Goal: Task Accomplishment & Management: Use online tool/utility

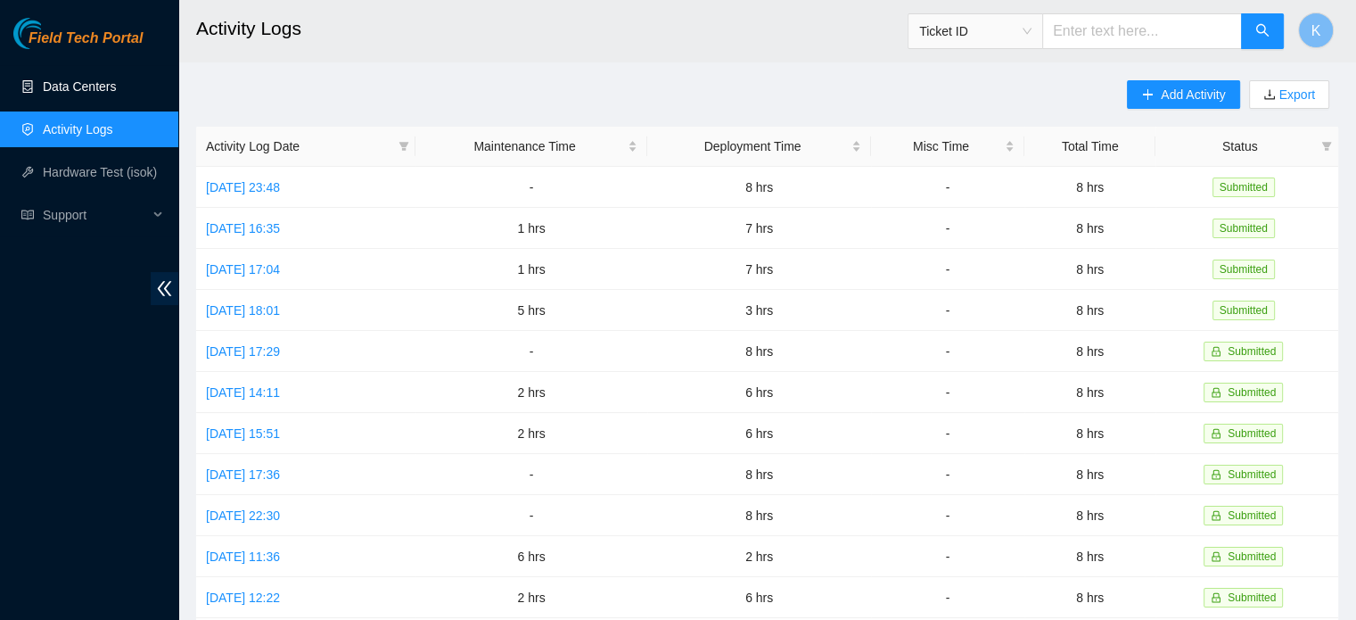
click at [101, 84] on link "Data Centers" at bounding box center [79, 86] width 73 height 14
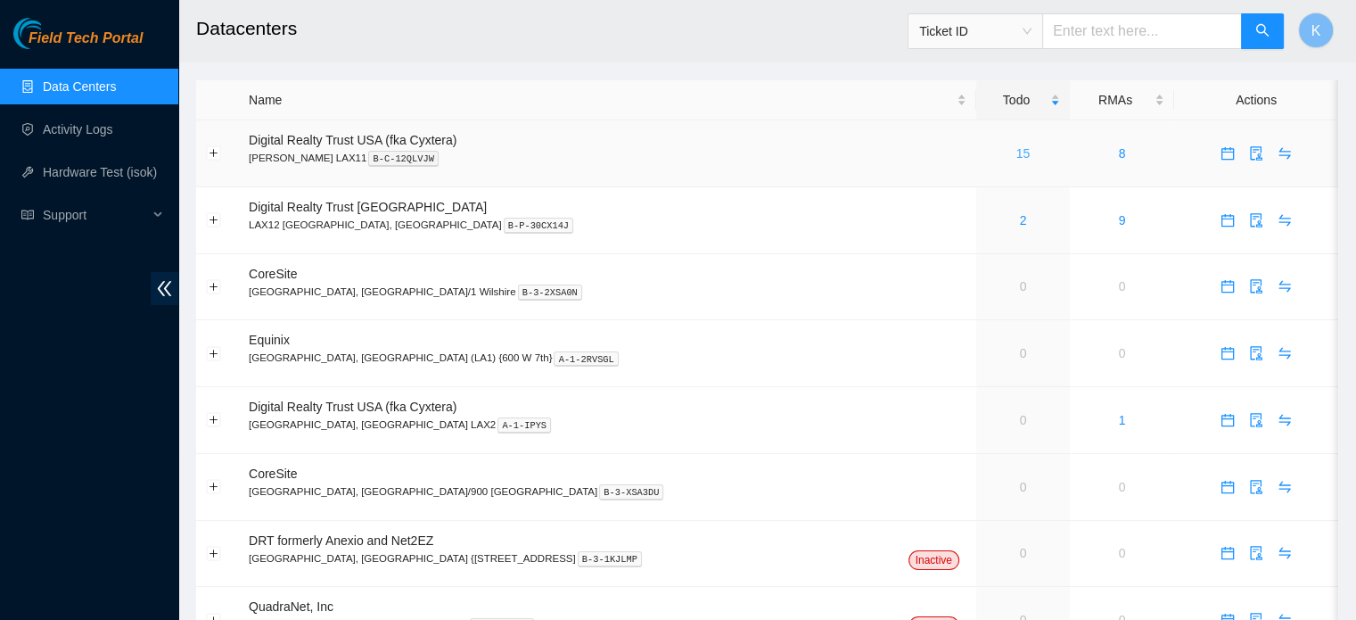
click at [1017, 151] on link "15" at bounding box center [1024, 153] width 14 height 14
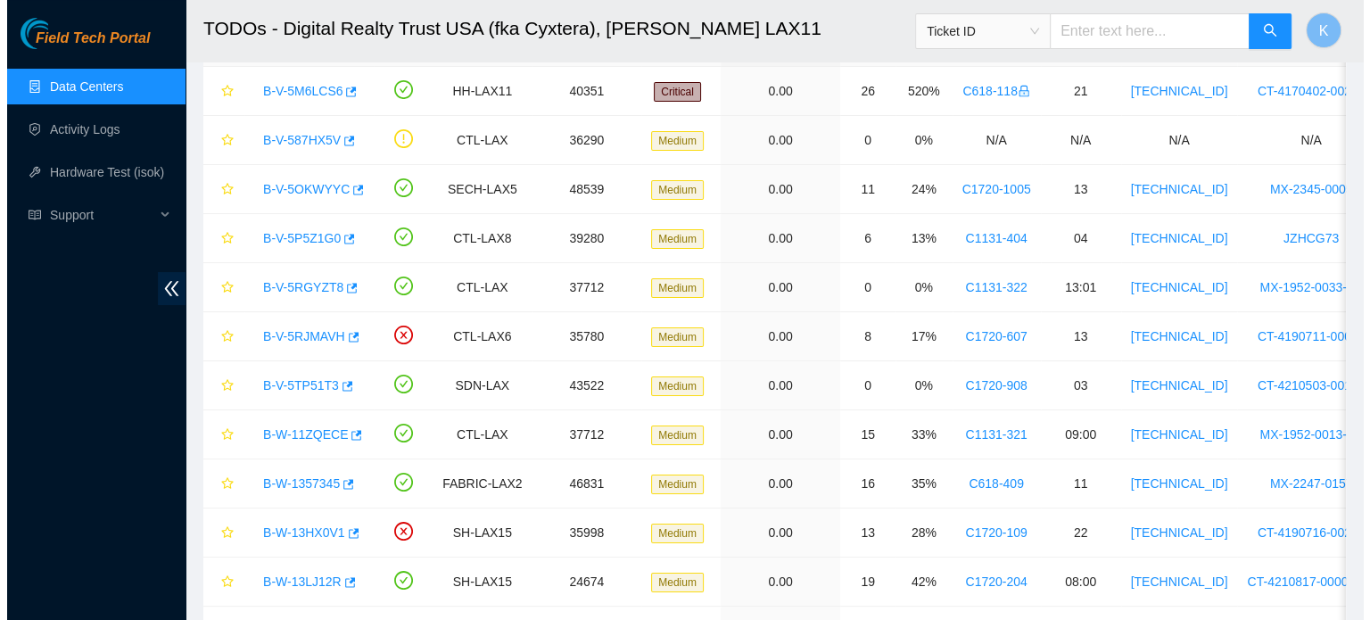
scroll to position [127, 0]
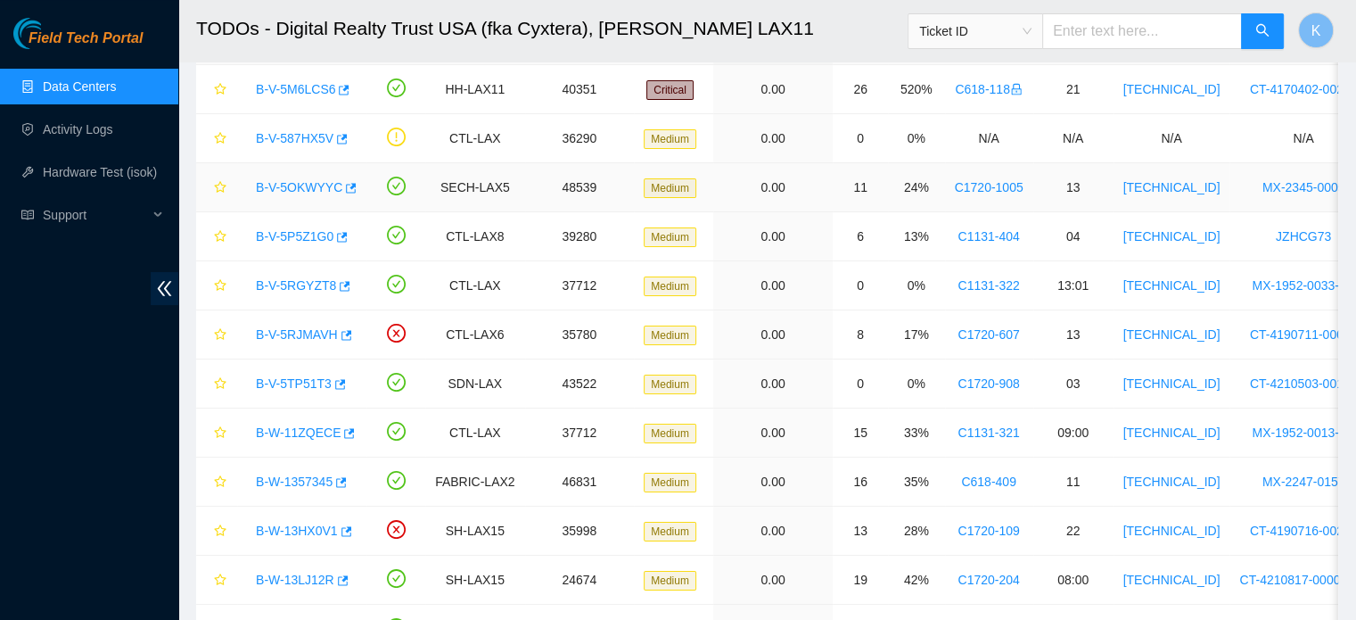
click at [301, 185] on link "B-V-5OKWYYC" at bounding box center [299, 187] width 86 height 14
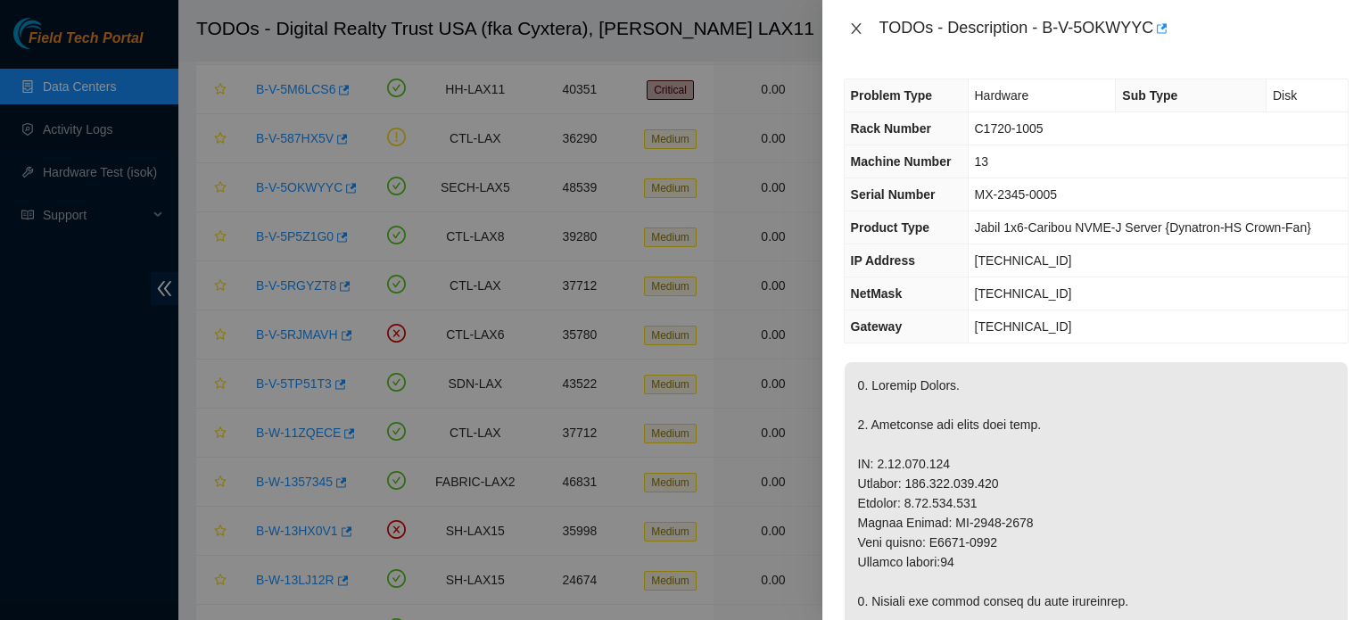
click at [858, 29] on icon "close" at bounding box center [856, 28] width 14 height 14
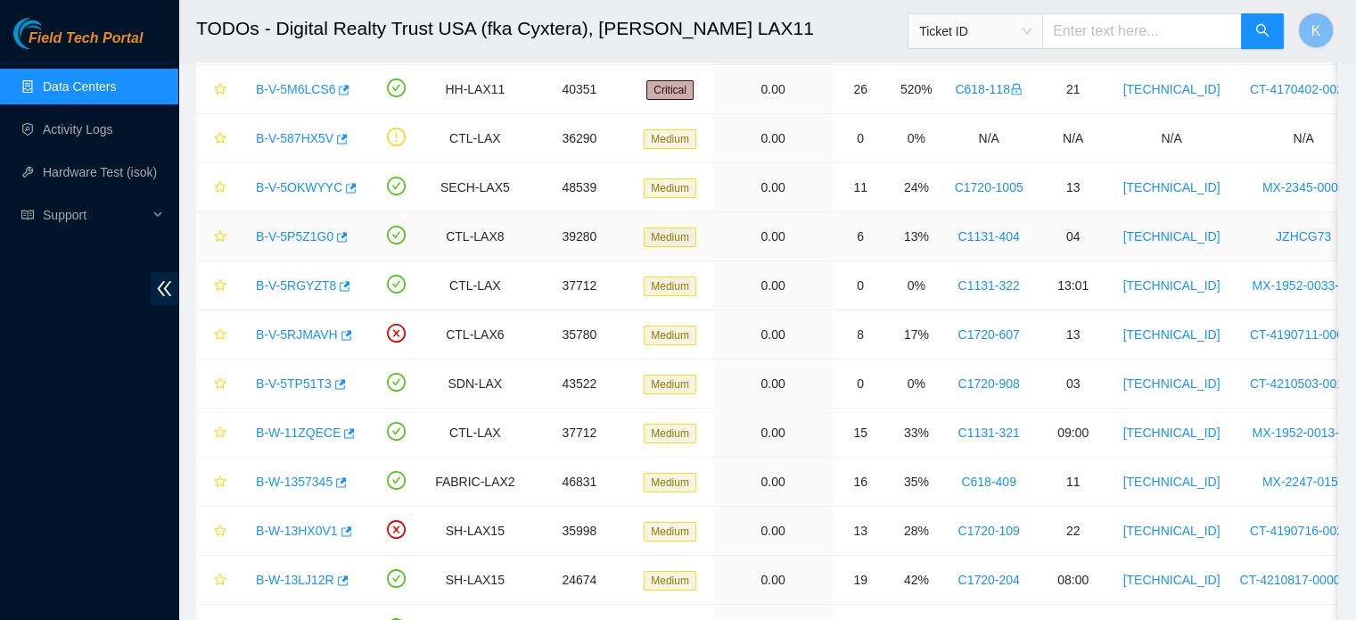
click at [296, 234] on link "B-V-5P5Z1G0" at bounding box center [295, 236] width 78 height 14
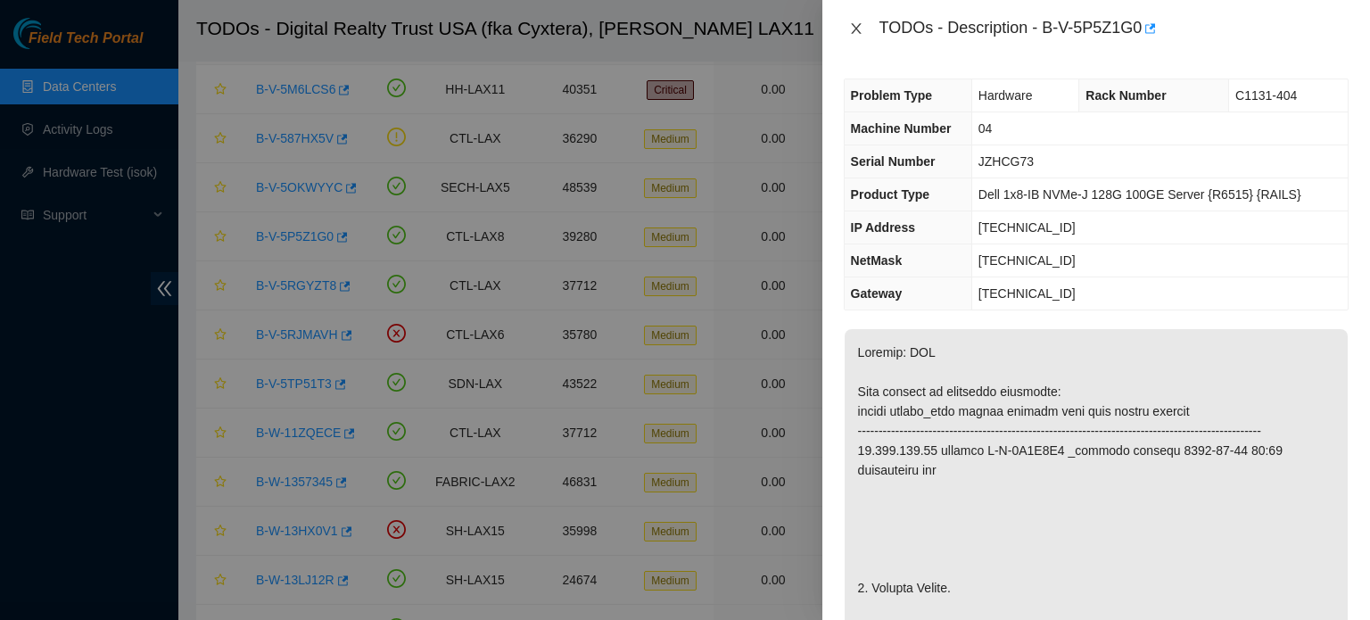
click at [854, 29] on icon "close" at bounding box center [856, 28] width 10 height 11
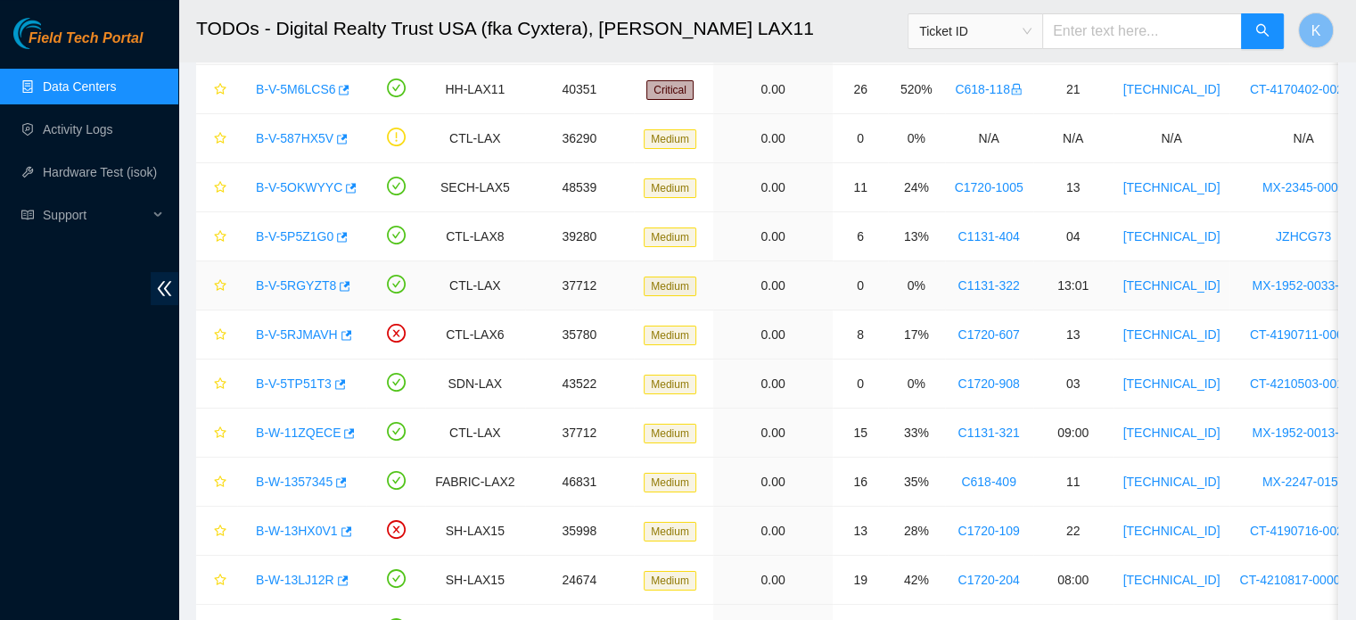
click at [292, 284] on link "B-V-5RGYZT8" at bounding box center [296, 285] width 80 height 14
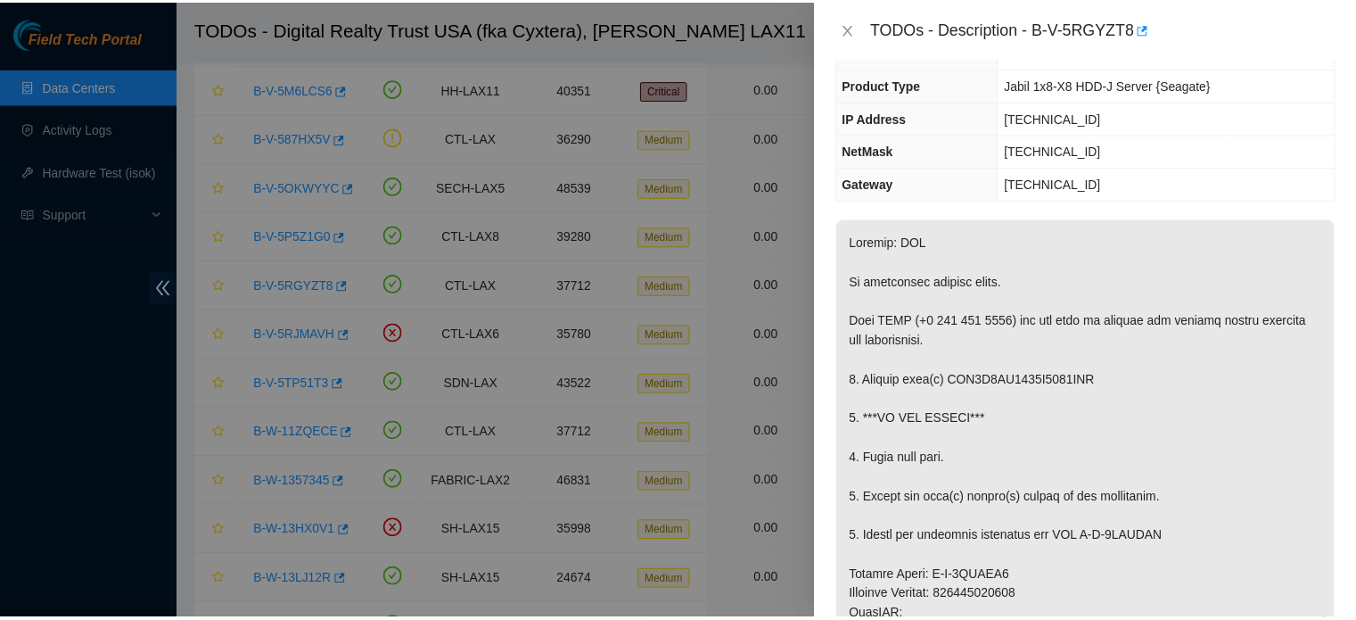
scroll to position [107, 0]
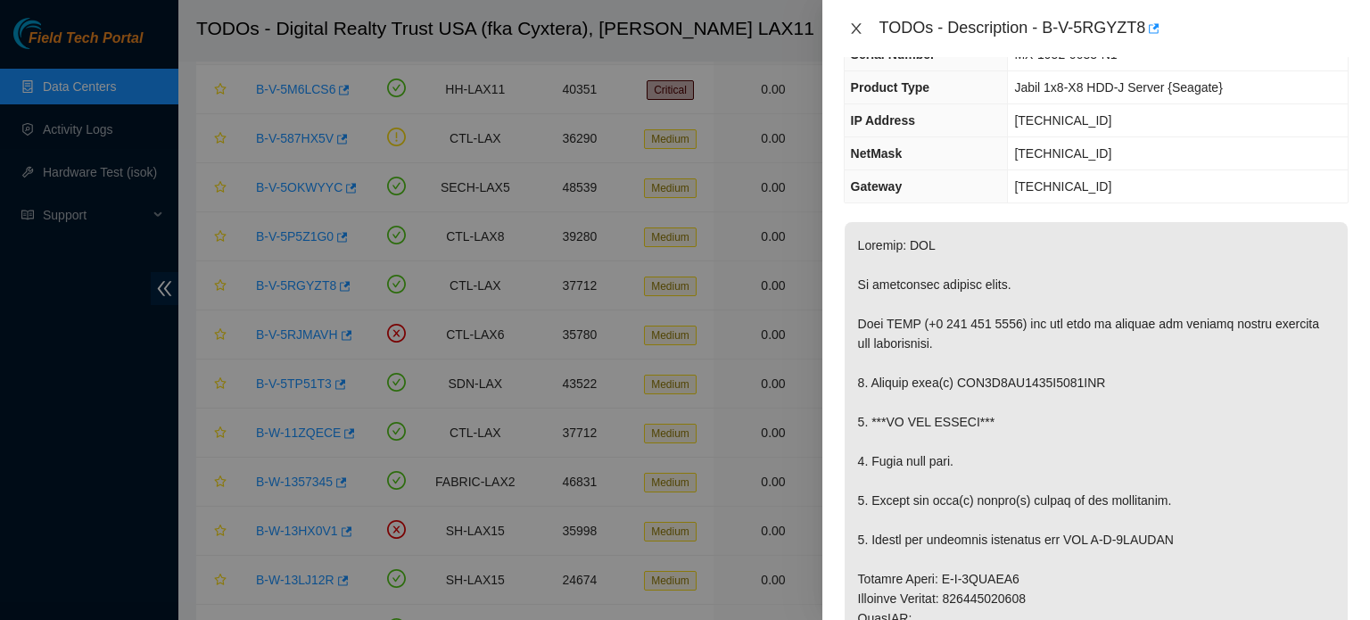
click at [856, 29] on icon "close" at bounding box center [856, 28] width 10 height 11
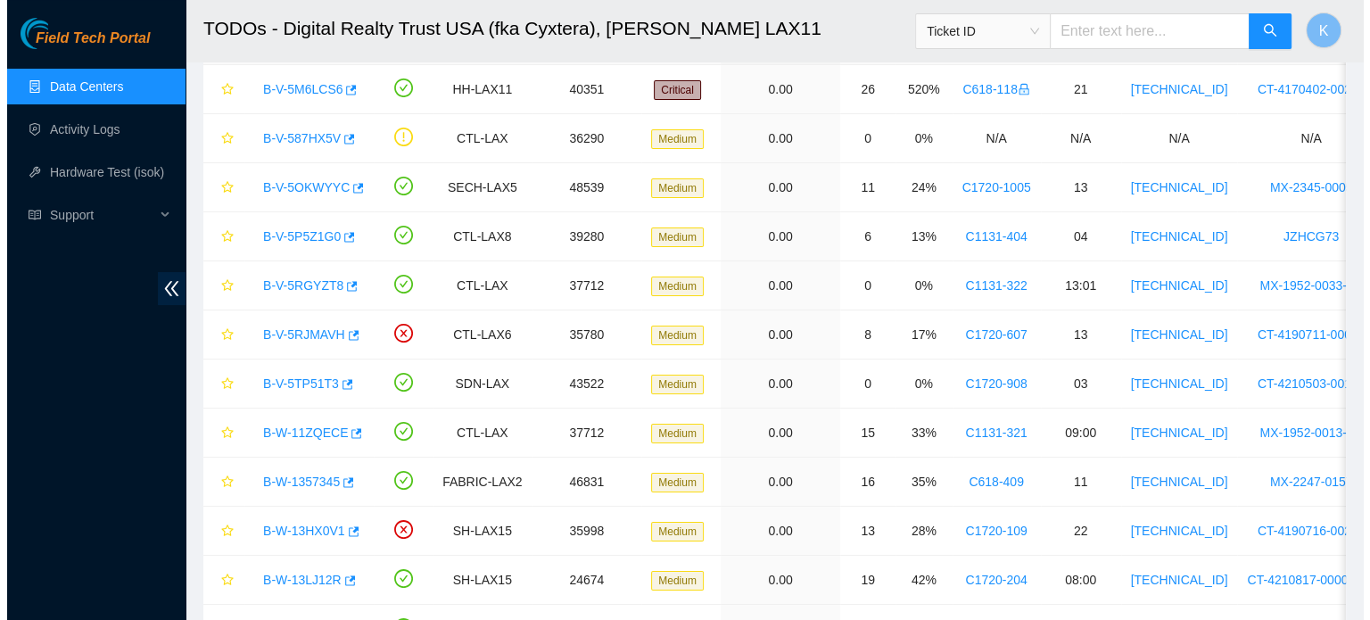
scroll to position [146, 0]
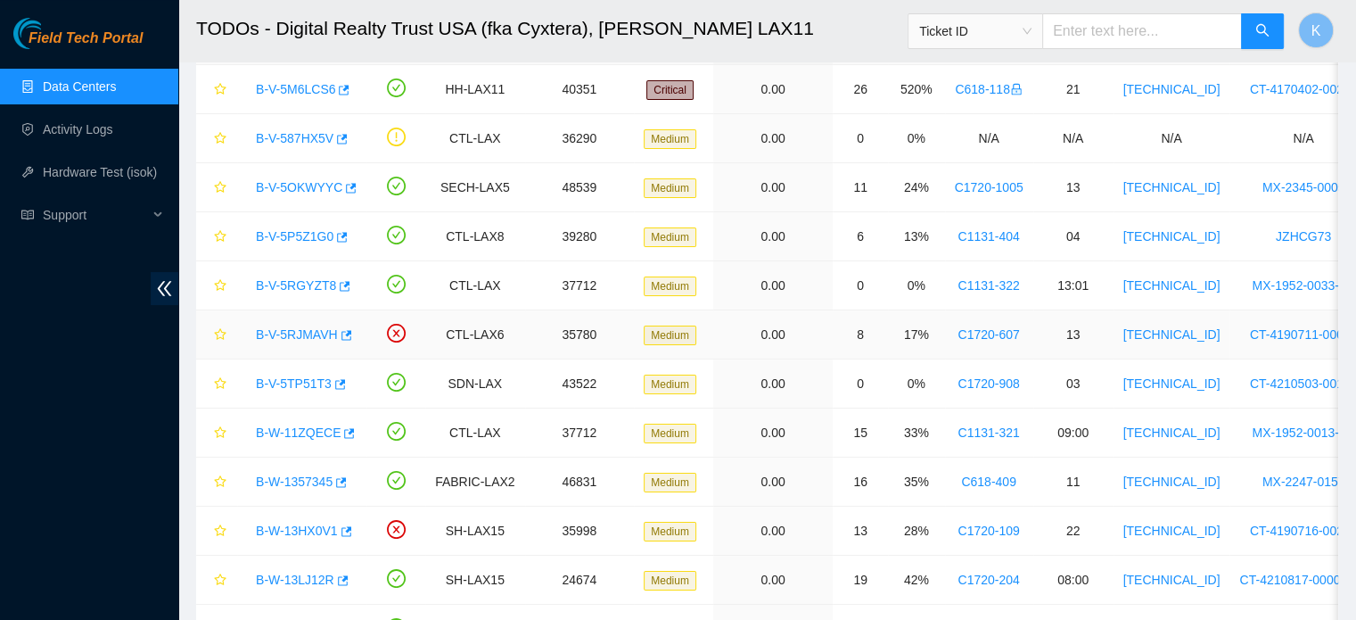
click at [301, 331] on link "B-V-5RJMAVH" at bounding box center [297, 334] width 82 height 14
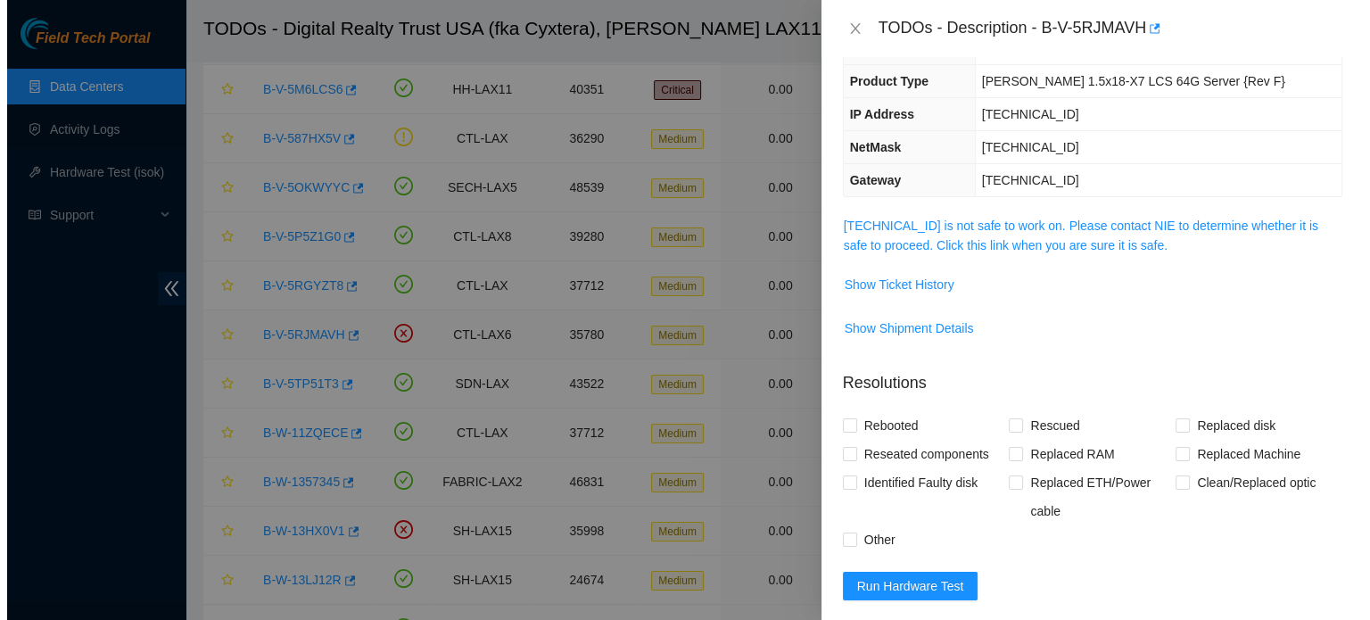
scroll to position [107, 0]
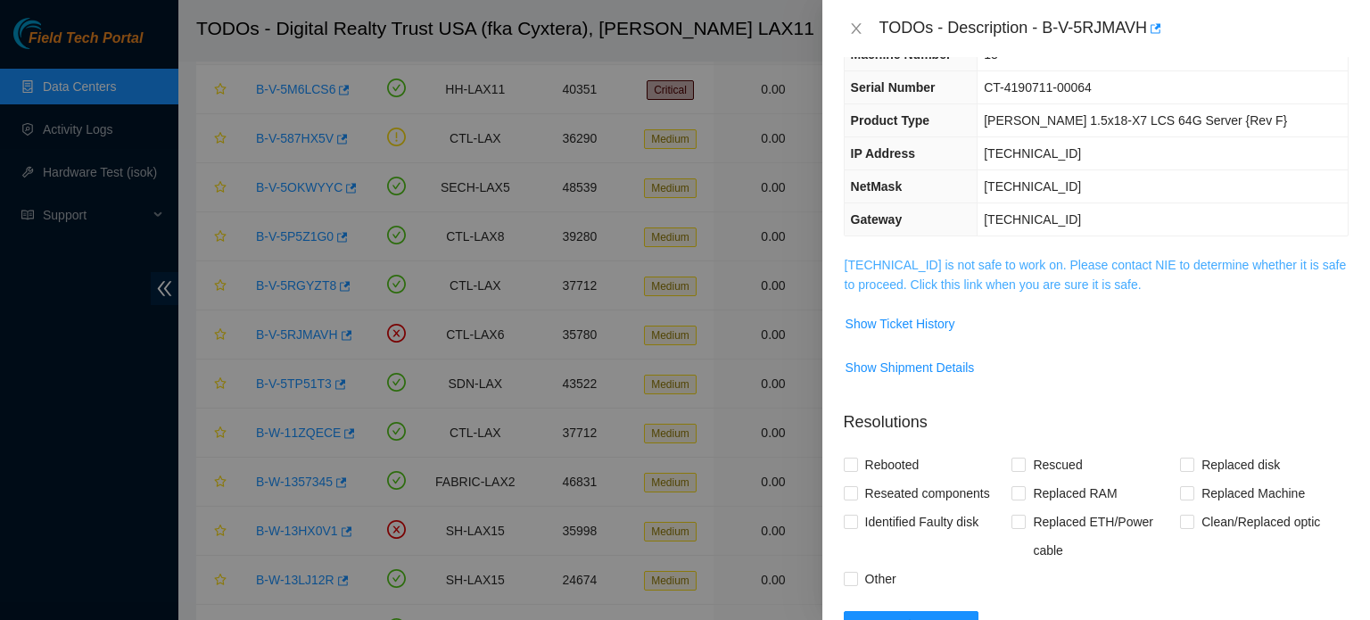
click at [1154, 263] on link "23.15.196.70 is not safe to work on. Please contact NIE to determine whether it…" at bounding box center [1095, 275] width 502 height 34
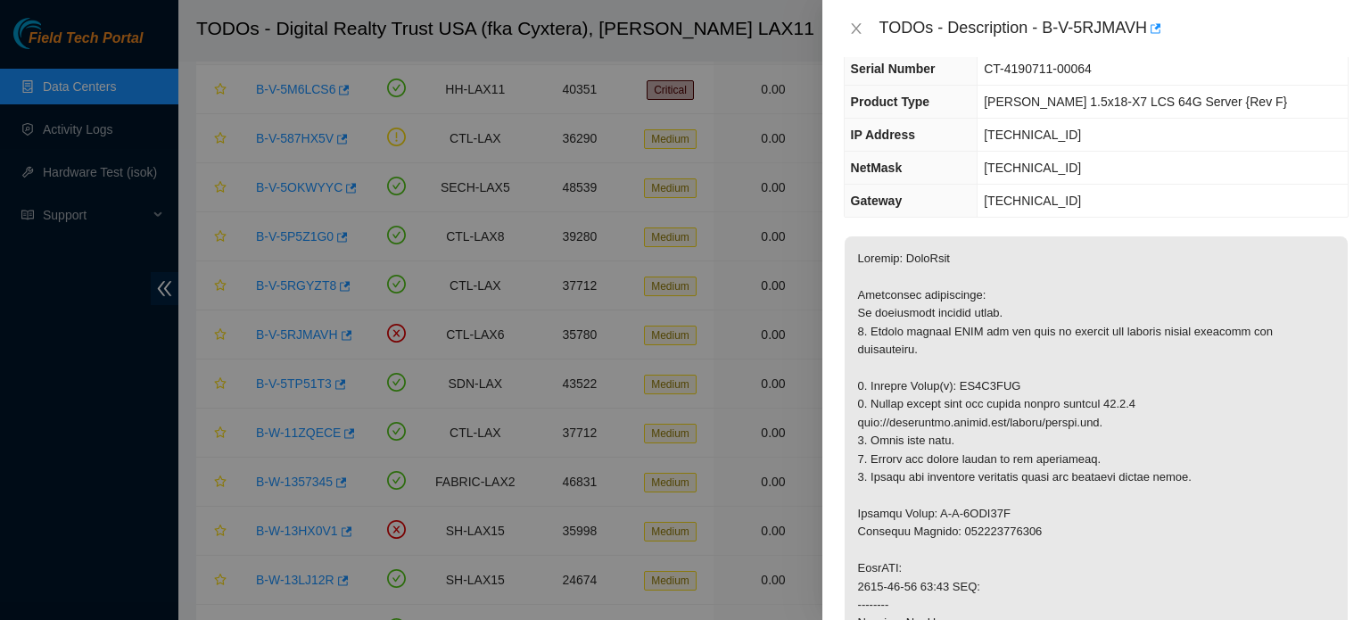
scroll to position [0, 0]
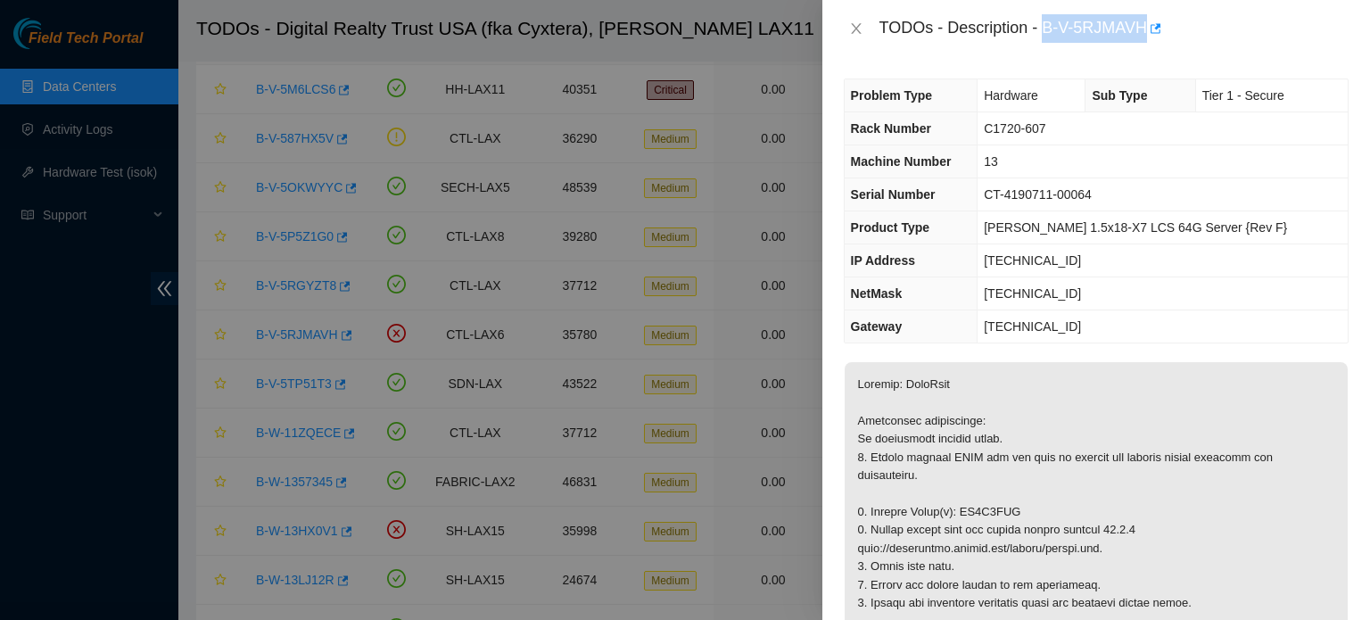
drag, startPoint x: 1043, startPoint y: 27, endPoint x: 1145, endPoint y: 30, distance: 101.7
click at [1145, 30] on div "TODOs - Description - B-V-5RJMAVH" at bounding box center [1113, 28] width 469 height 29
copy div "B-V-5RJMAVH"
click at [858, 24] on icon "close" at bounding box center [856, 28] width 14 height 14
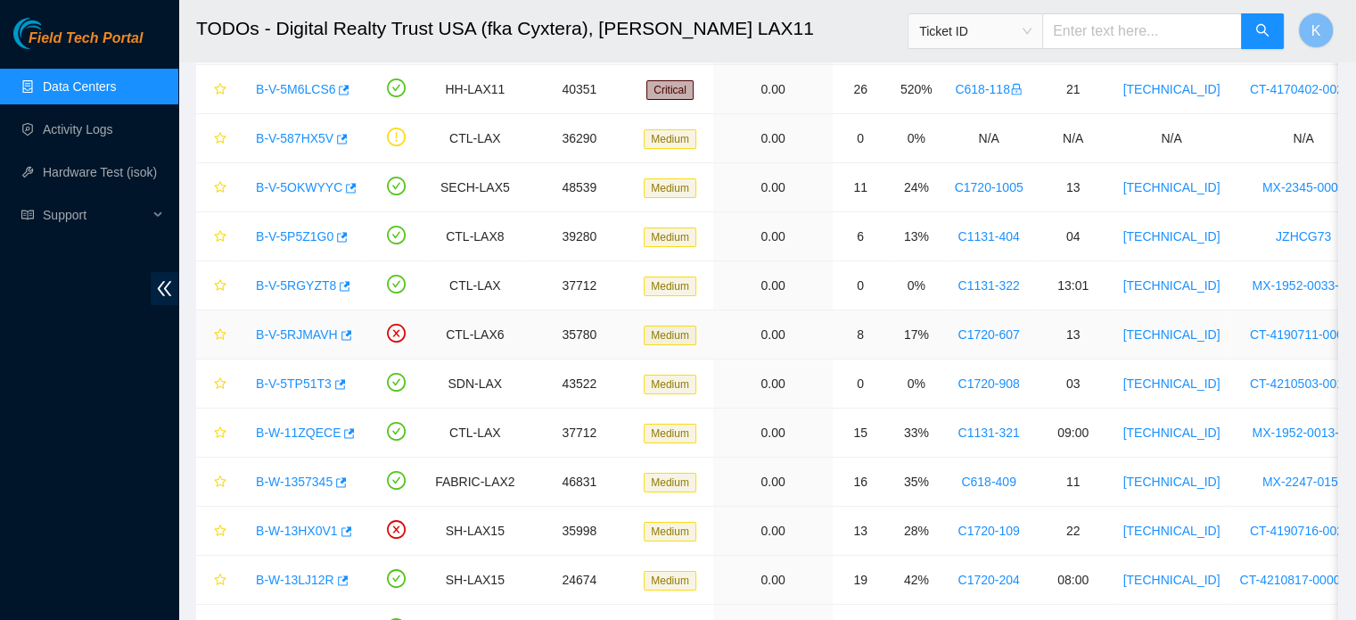
click at [298, 334] on link "B-V-5RJMAVH" at bounding box center [297, 334] width 82 height 14
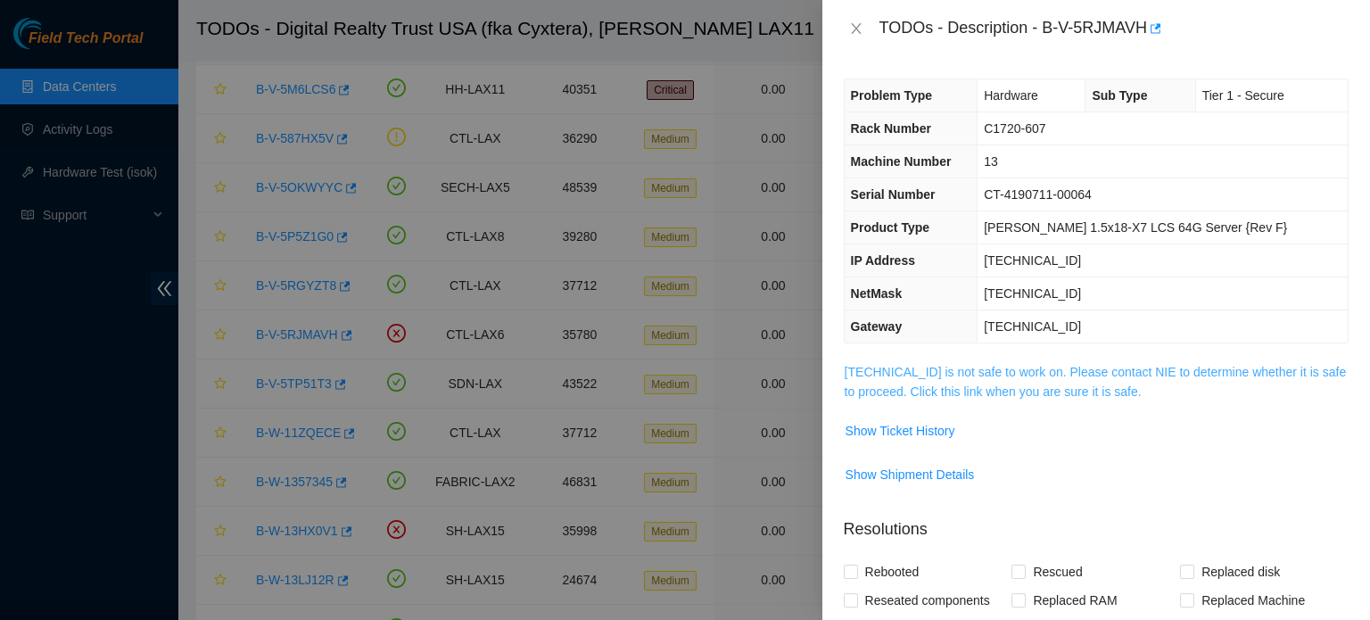
click at [990, 372] on link "23.15.196.70 is not safe to work on. Please contact NIE to determine whether it…" at bounding box center [1095, 382] width 502 height 34
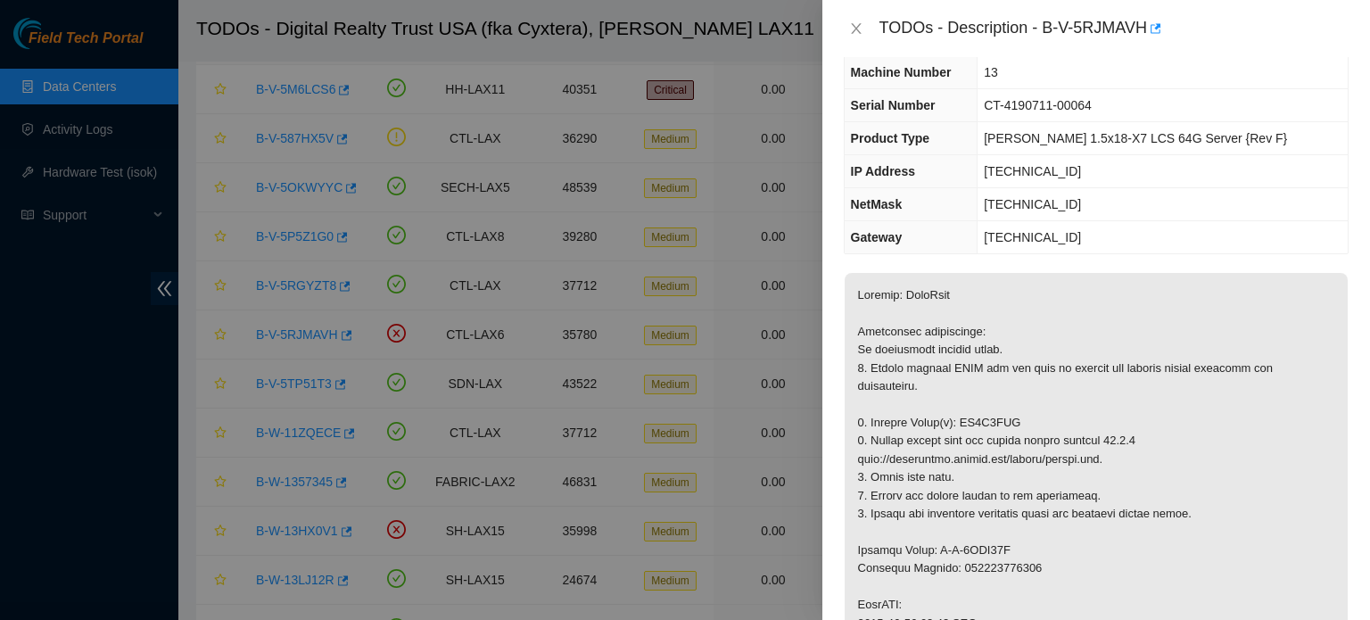
scroll to position [30, 0]
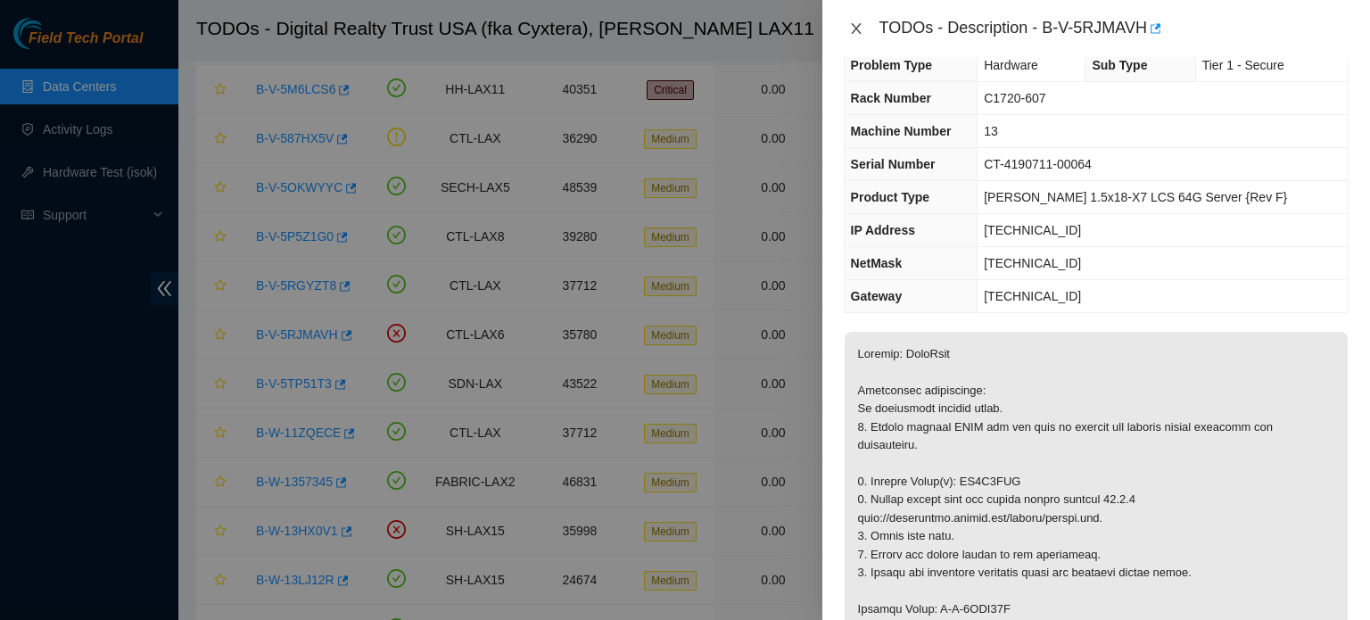
click at [859, 30] on icon "close" at bounding box center [856, 28] width 14 height 14
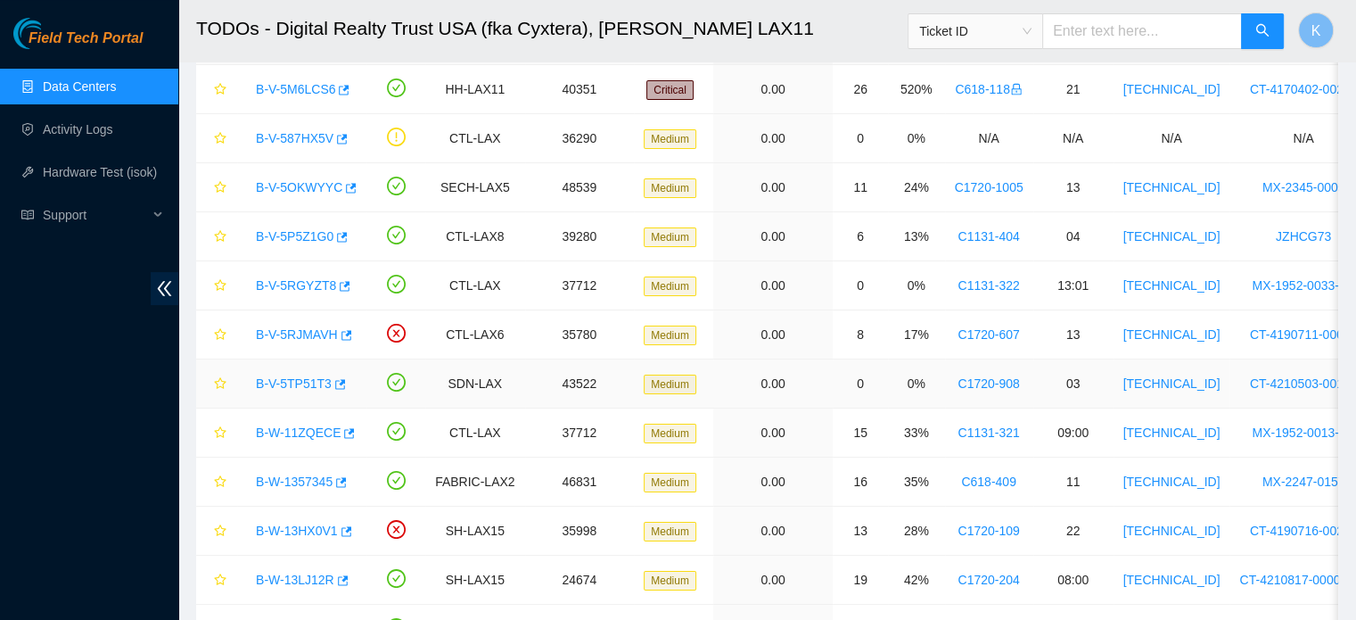
click at [289, 384] on link "B-V-5TP51T3" at bounding box center [294, 383] width 76 height 14
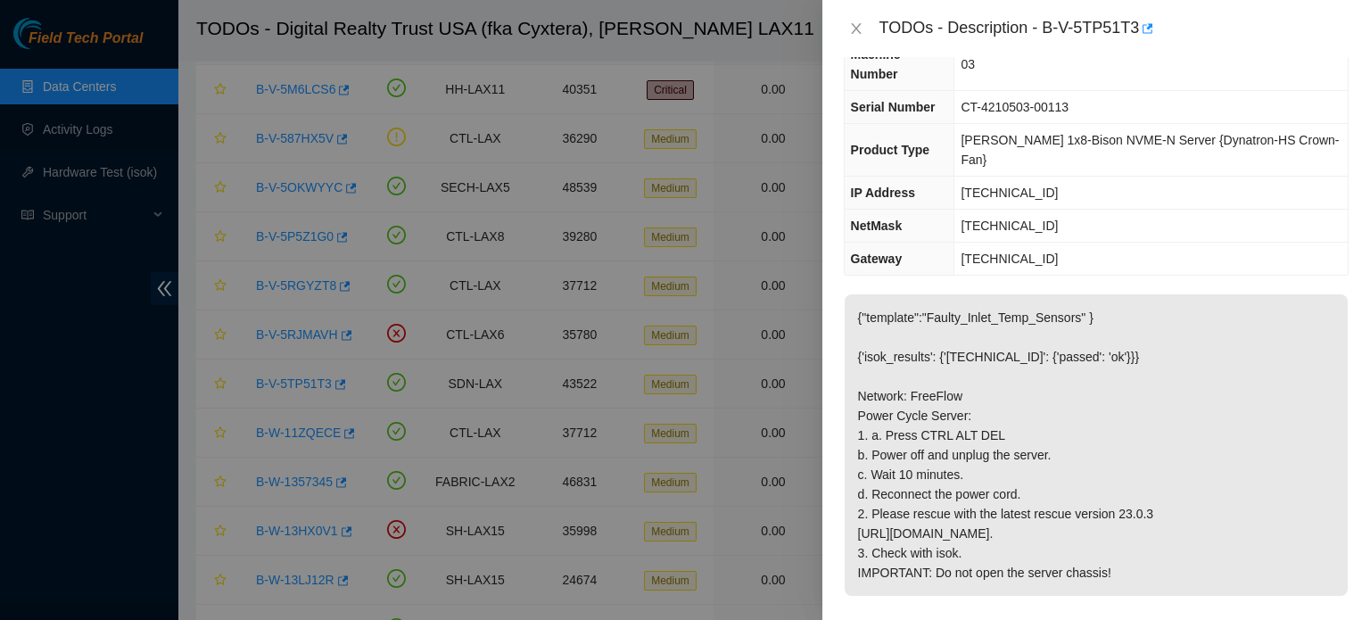
scroll to position [0, 0]
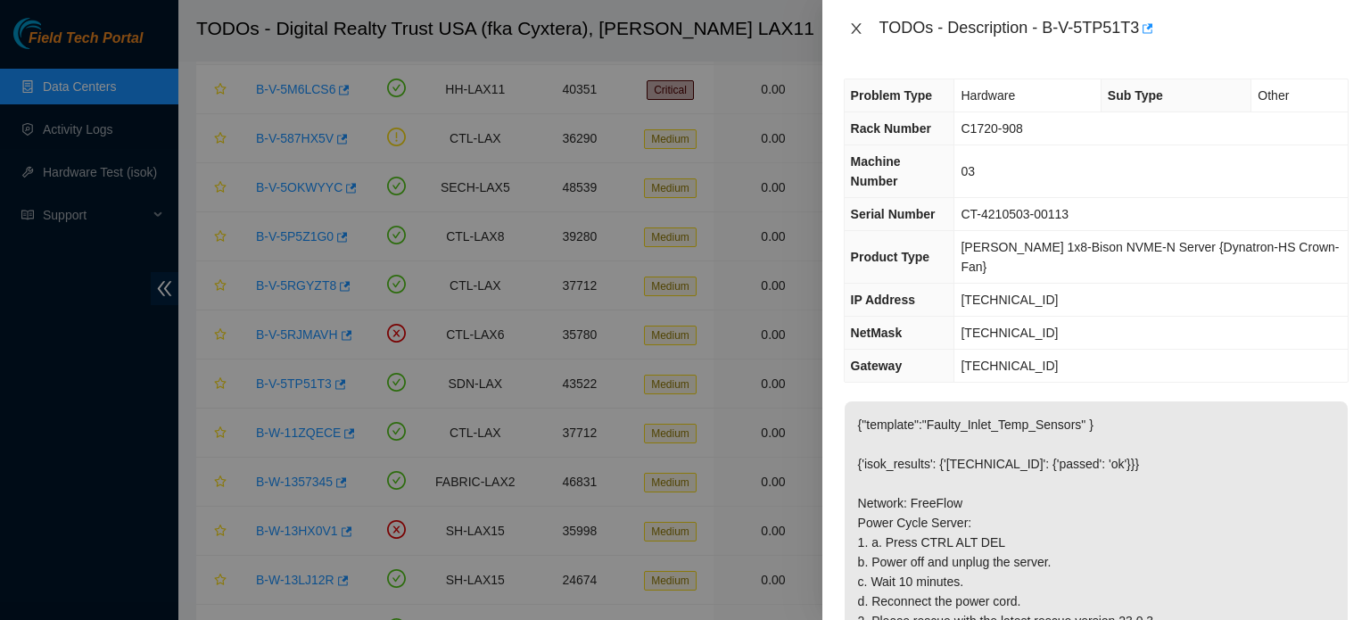
click at [852, 31] on icon "close" at bounding box center [856, 28] width 10 height 11
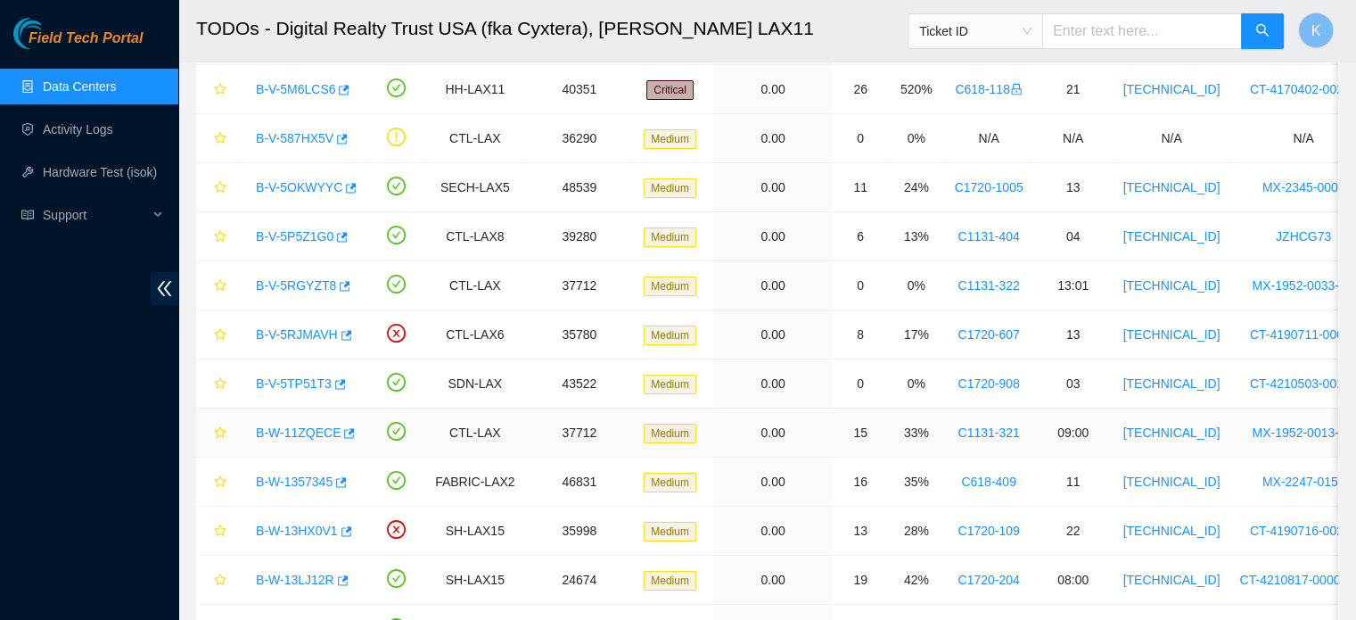
click at [296, 431] on link "B-W-11ZQECE" at bounding box center [298, 432] width 85 height 14
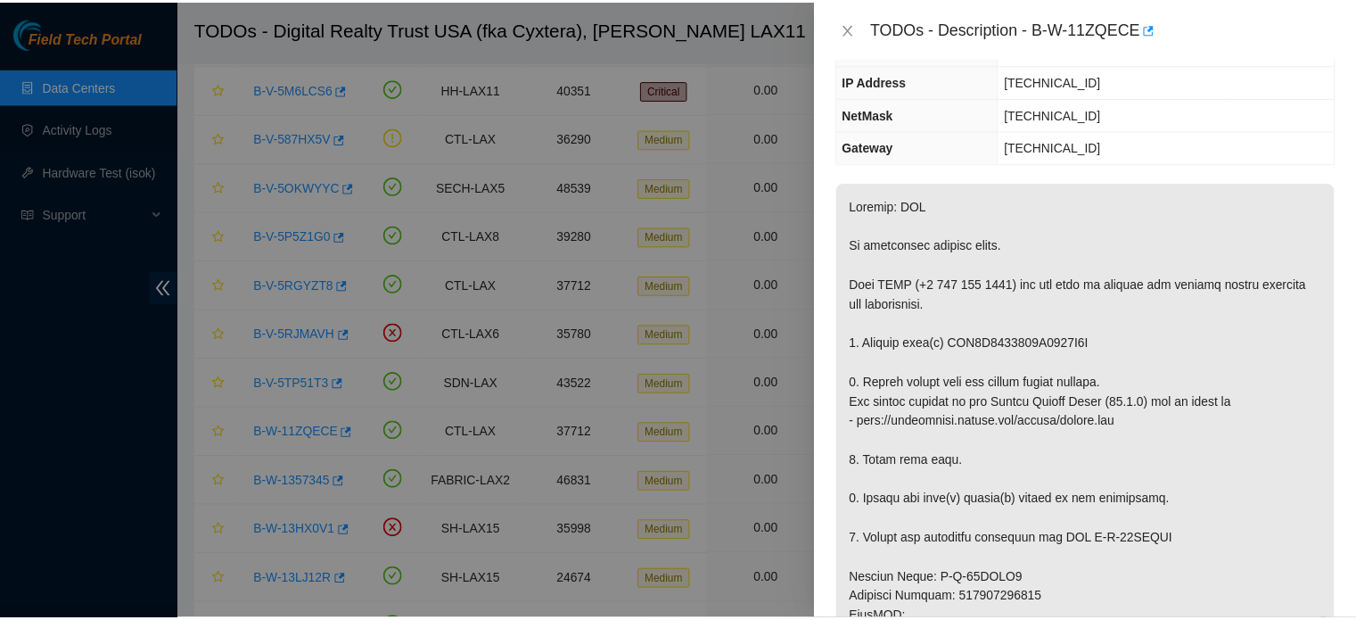
scroll to position [152, 0]
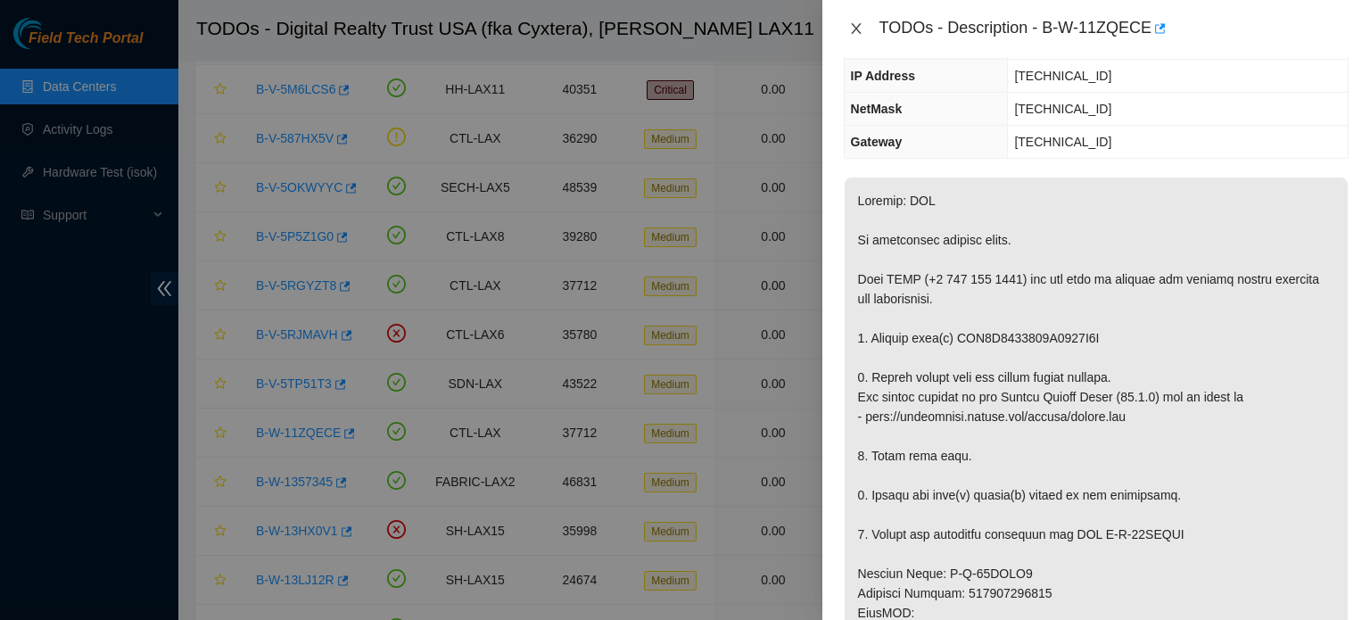
click at [854, 24] on icon "close" at bounding box center [856, 28] width 14 height 14
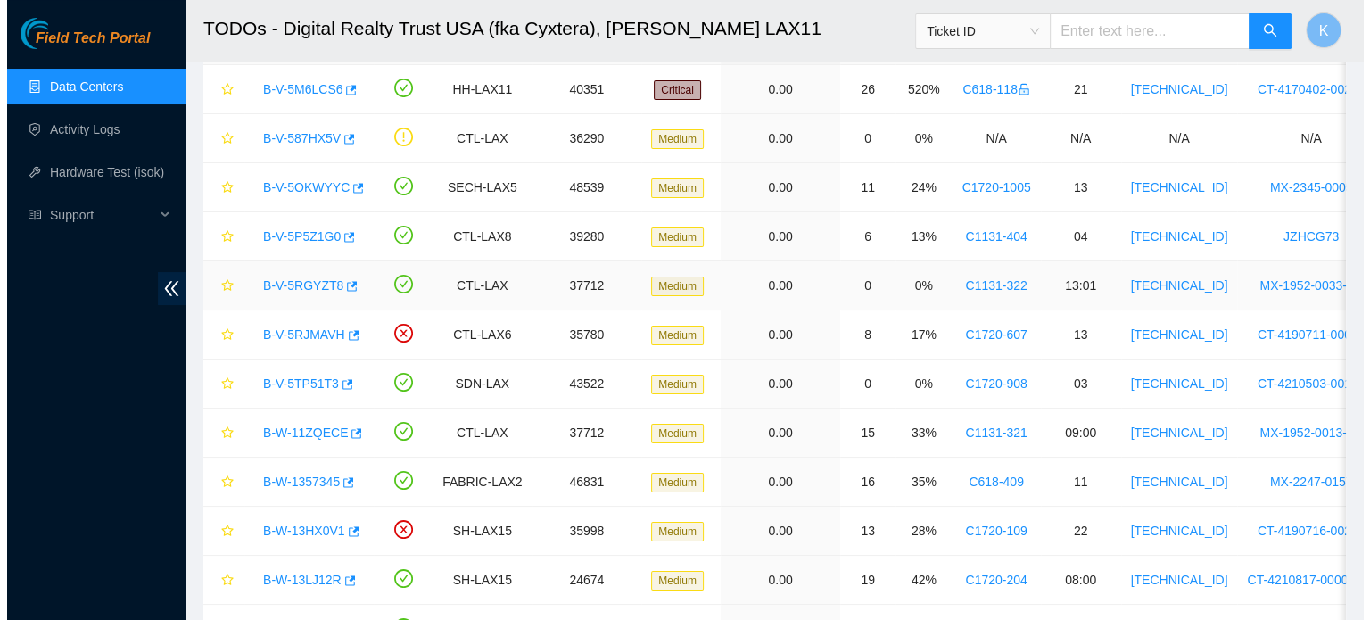
scroll to position [210, 0]
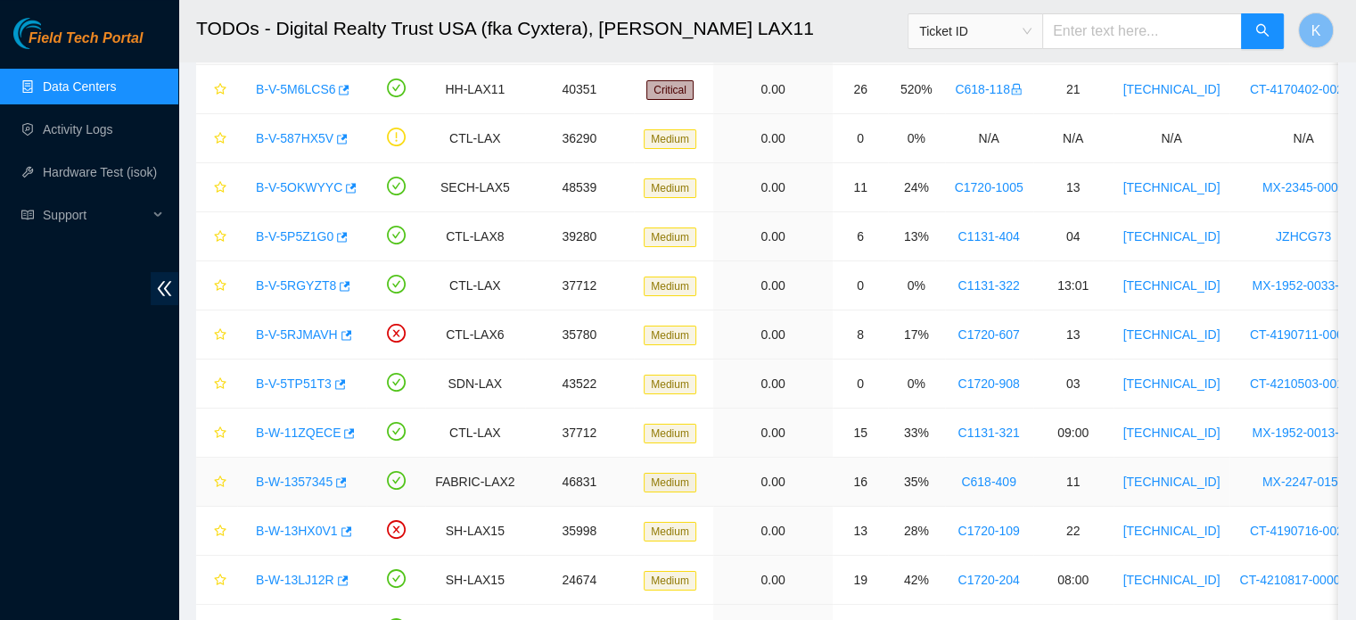
click at [290, 480] on link "B-W-1357345" at bounding box center [294, 481] width 77 height 14
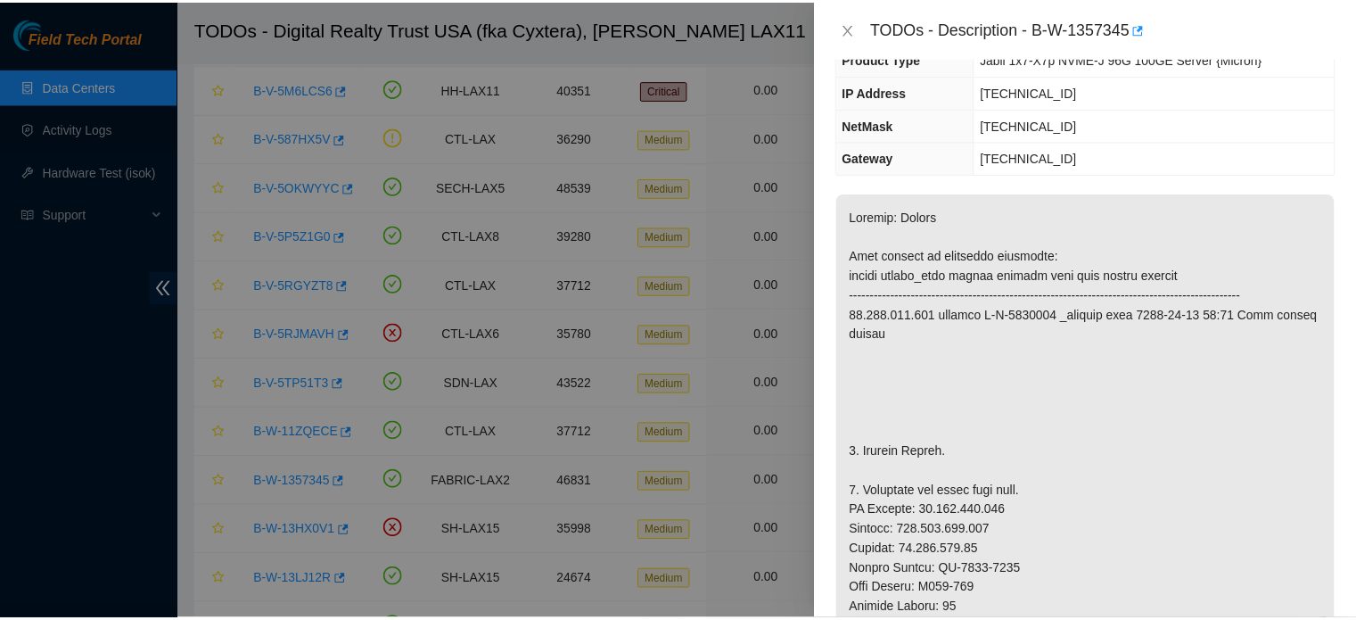
scroll to position [449, 0]
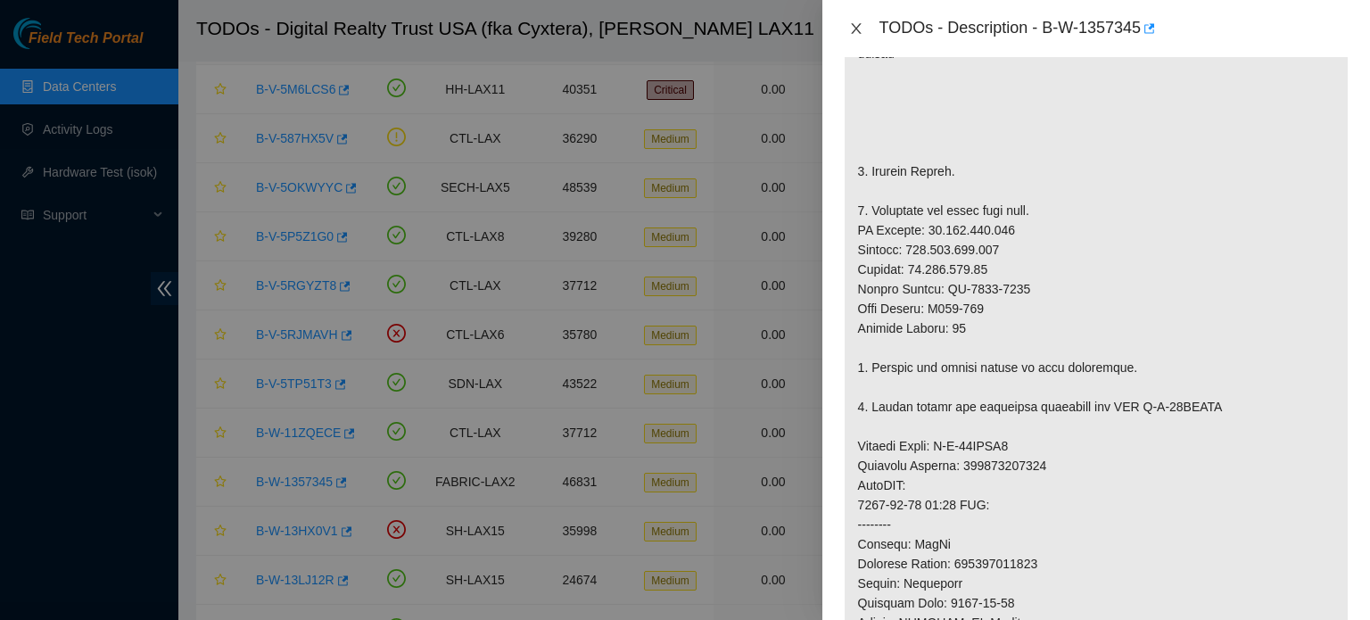
click at [855, 29] on icon "close" at bounding box center [856, 28] width 10 height 11
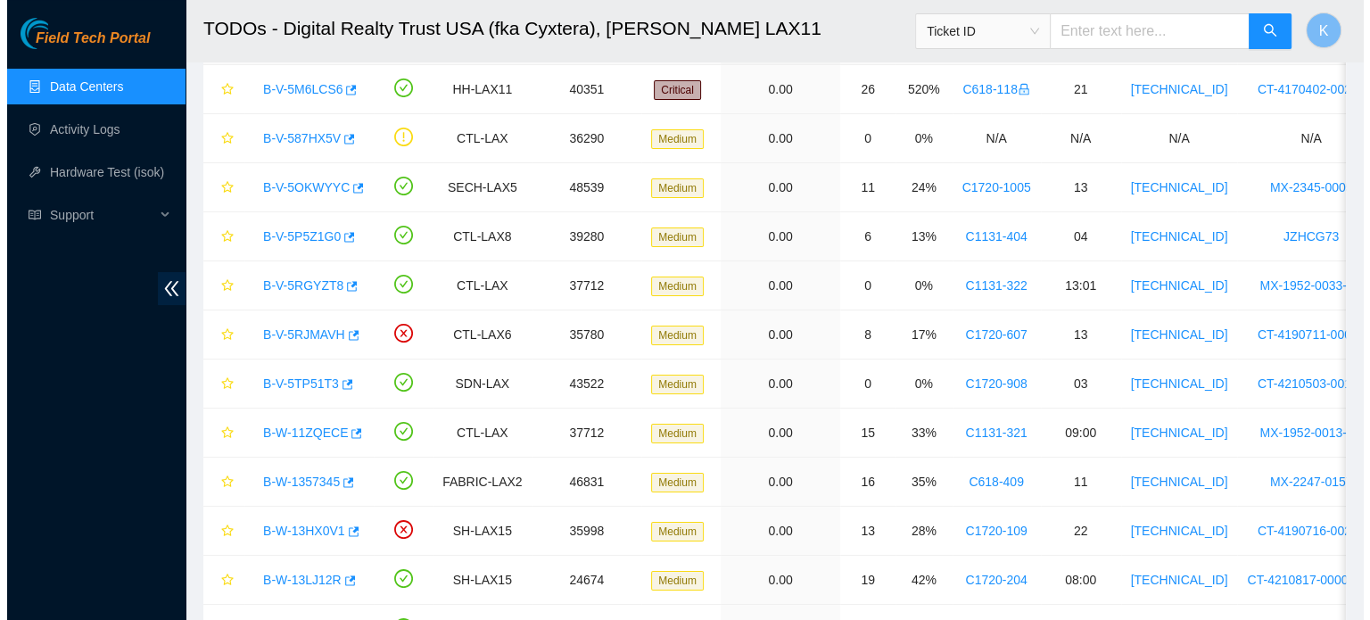
scroll to position [475, 0]
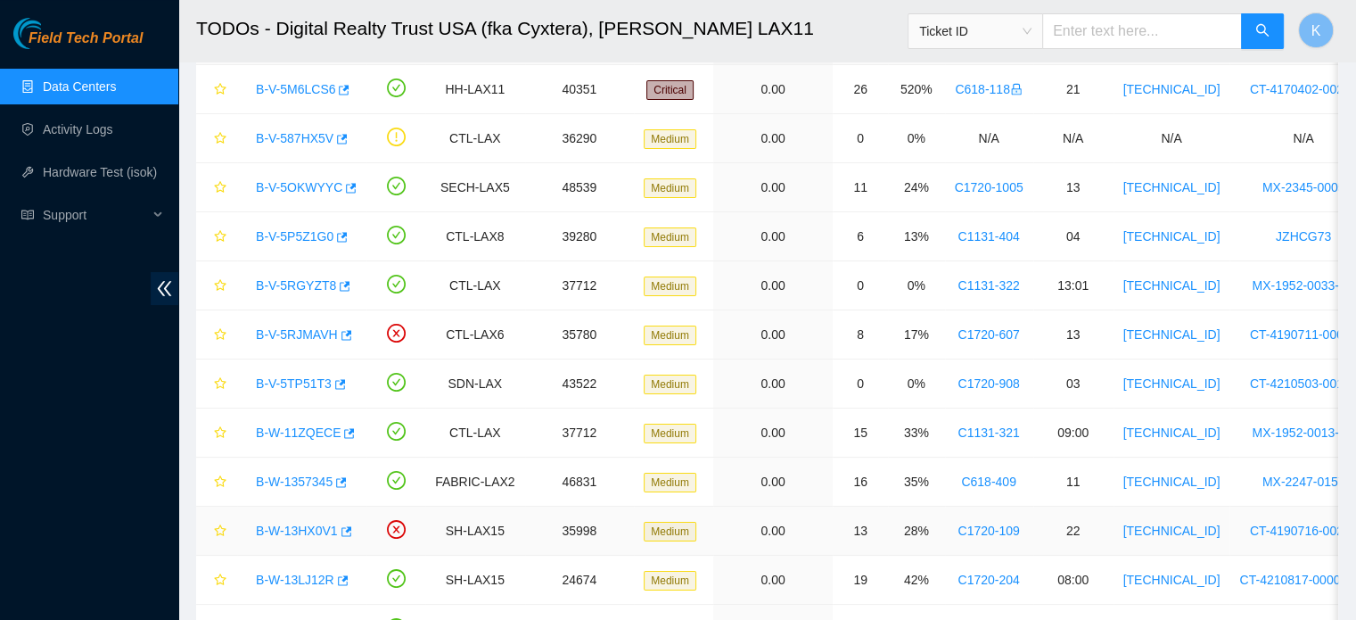
click at [300, 529] on link "B-W-13HX0V1" at bounding box center [297, 530] width 82 height 14
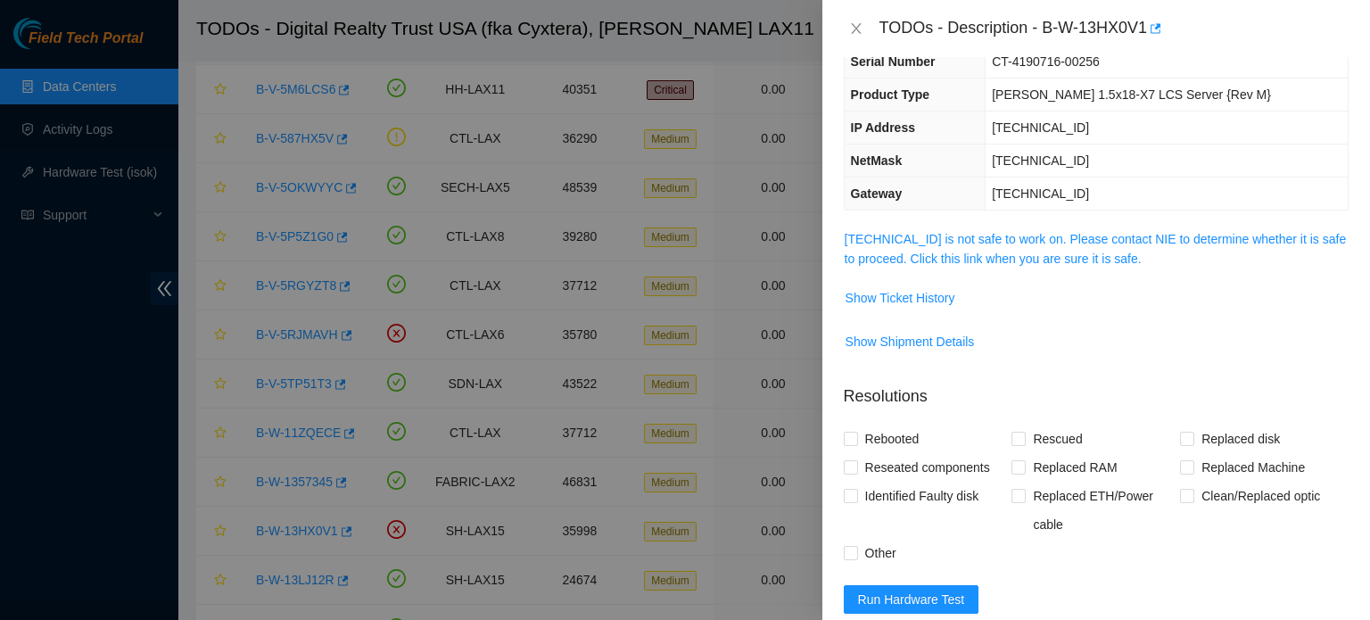
scroll to position [93, 0]
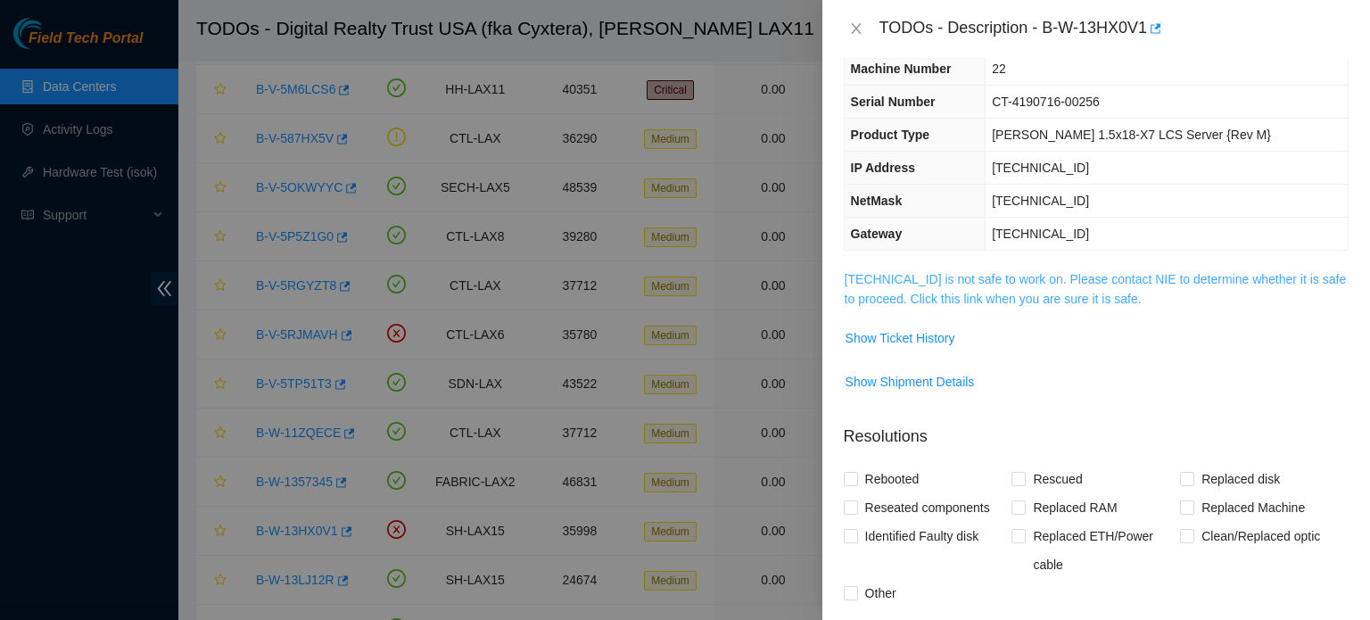
click at [1040, 272] on link "23.55.234.162 is not safe to work on. Please contact NIE to determine whether i…" at bounding box center [1095, 289] width 502 height 34
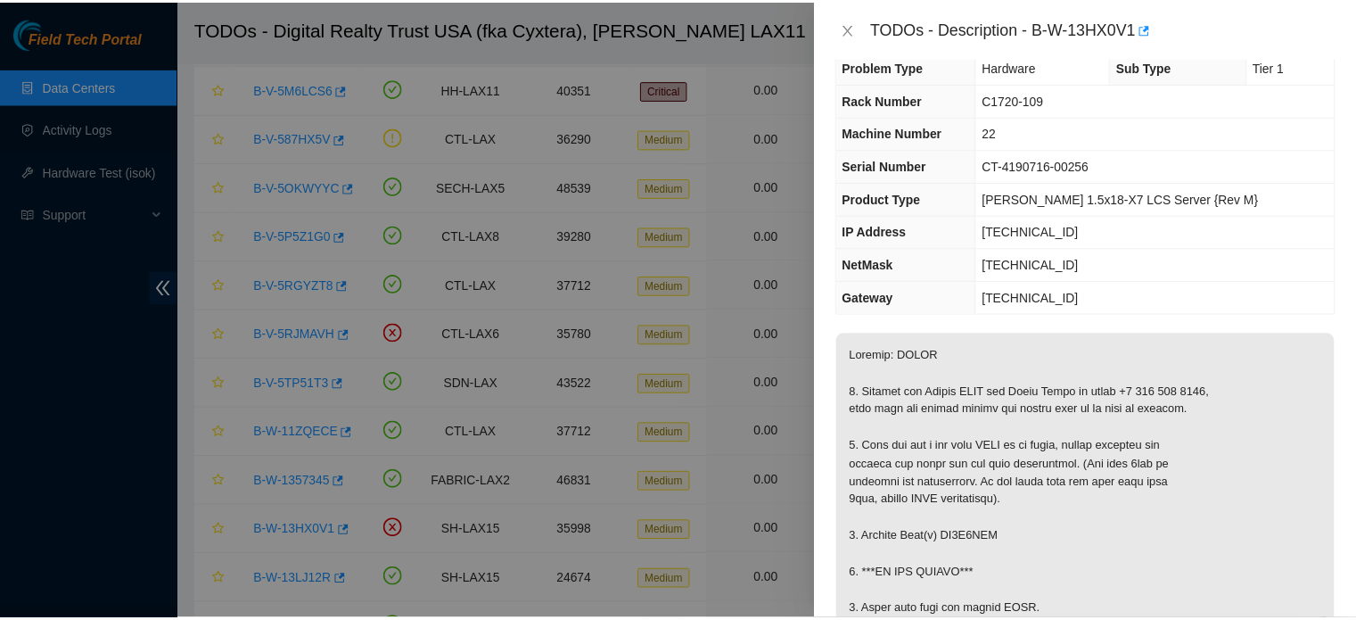
scroll to position [18, 0]
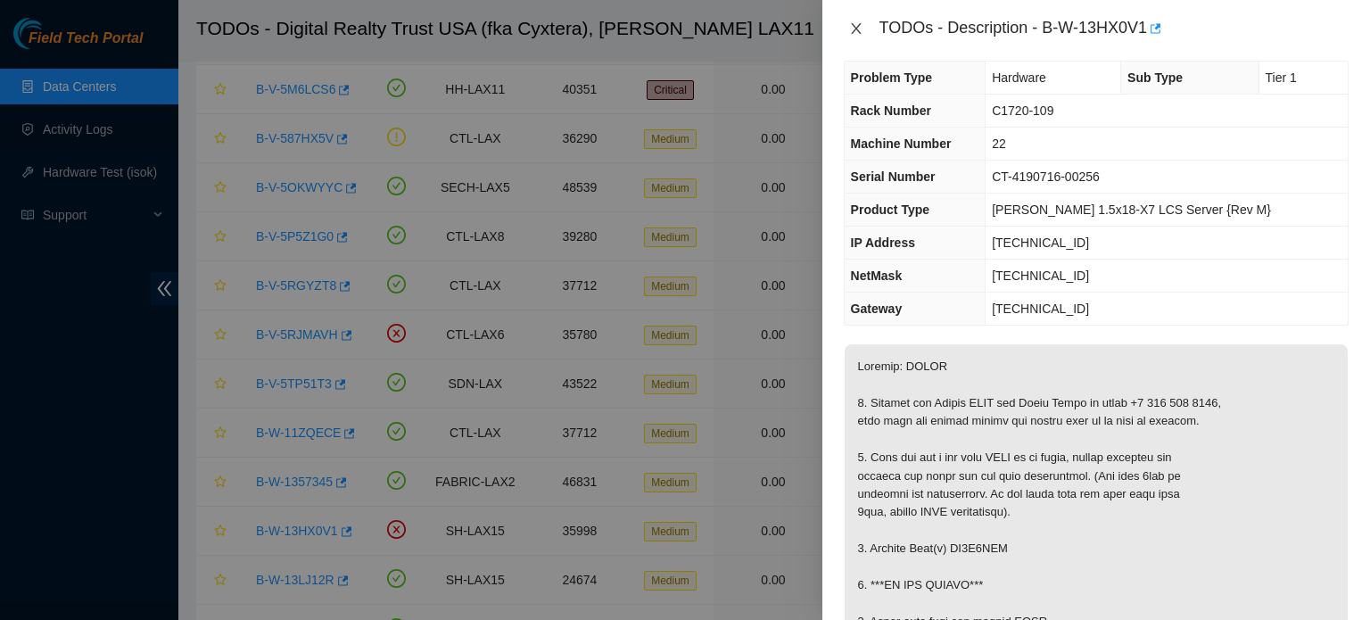
click at [855, 27] on icon "close" at bounding box center [856, 28] width 14 height 14
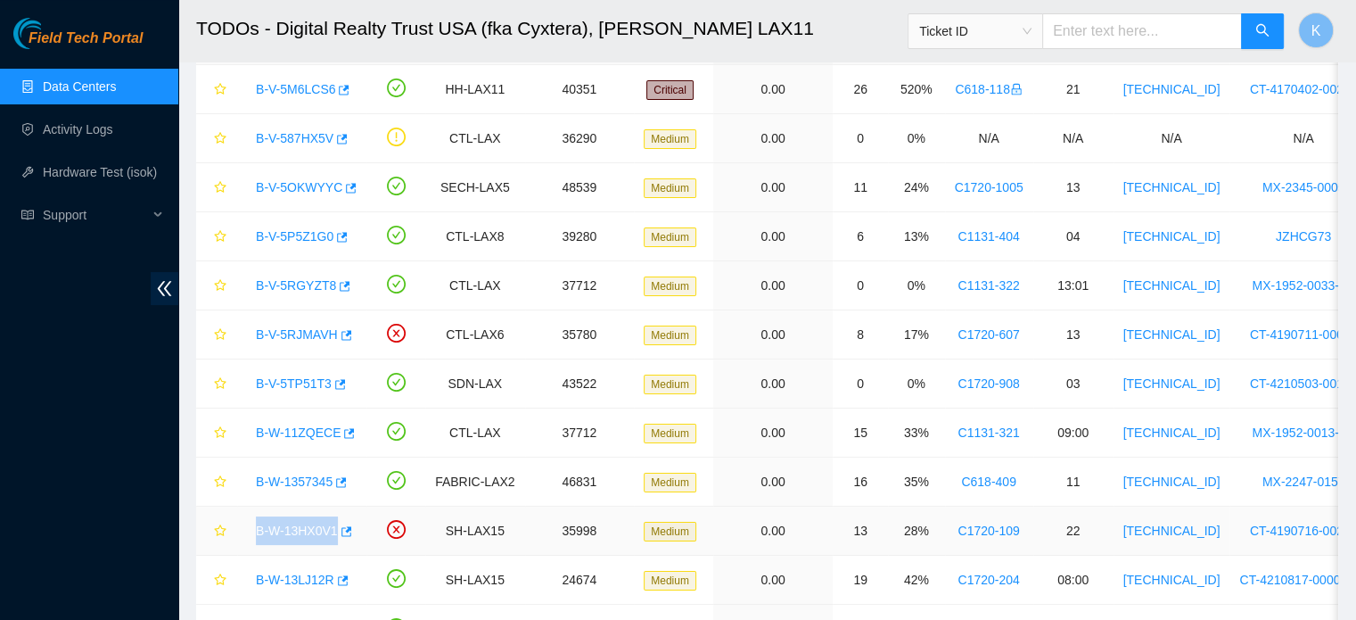
drag, startPoint x: 248, startPoint y: 517, endPoint x: 333, endPoint y: 531, distance: 85.8
click at [333, 531] on div "B-W-13HX0V1" at bounding box center [302, 530] width 110 height 29
copy link "B-W-13HX0V1"
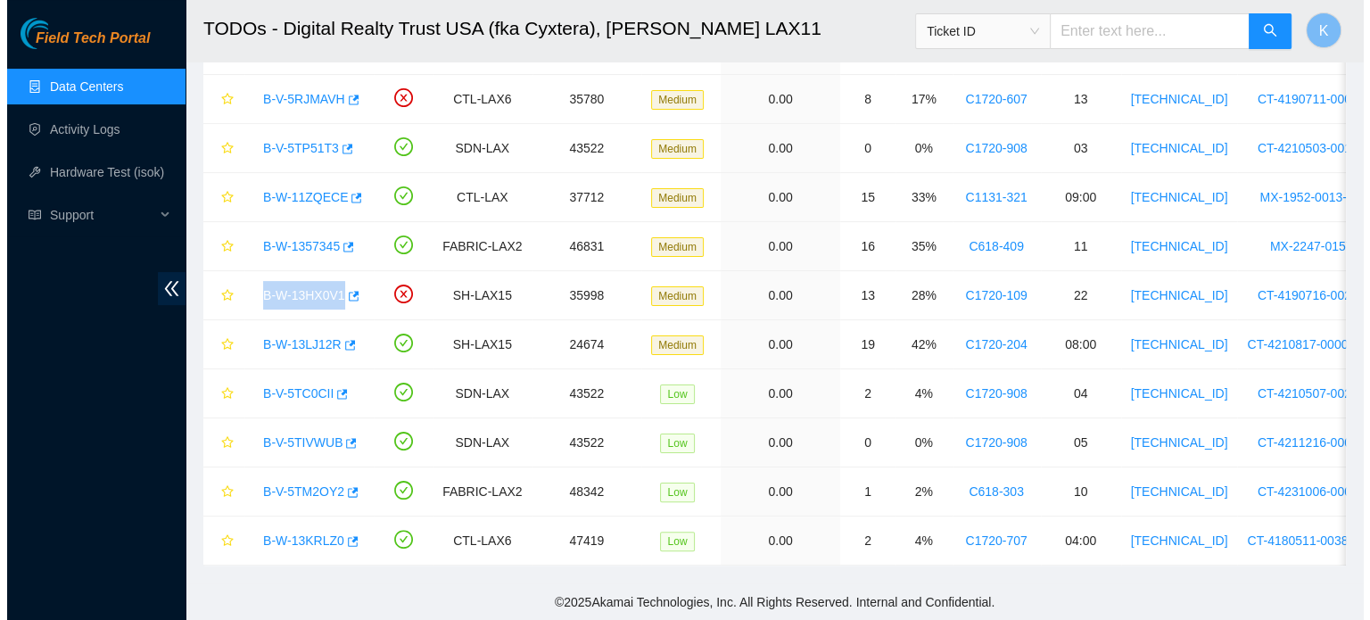
scroll to position [374, 0]
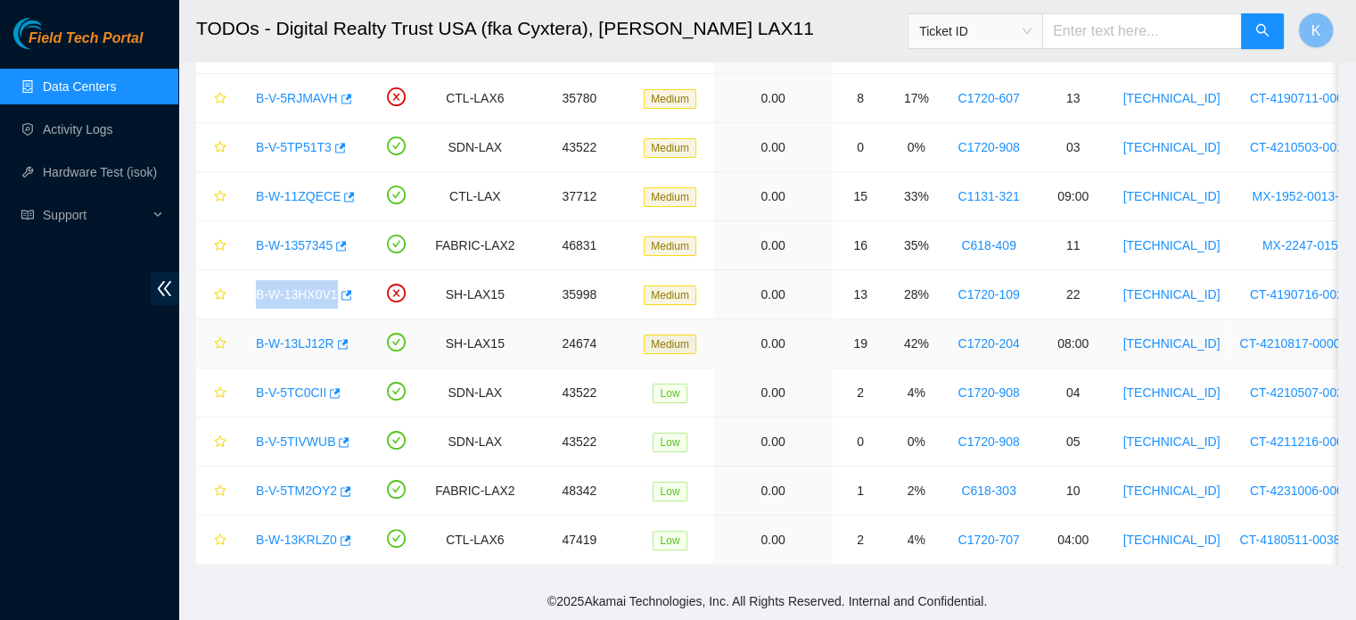
click at [281, 336] on link "B-W-13LJ12R" at bounding box center [295, 343] width 78 height 14
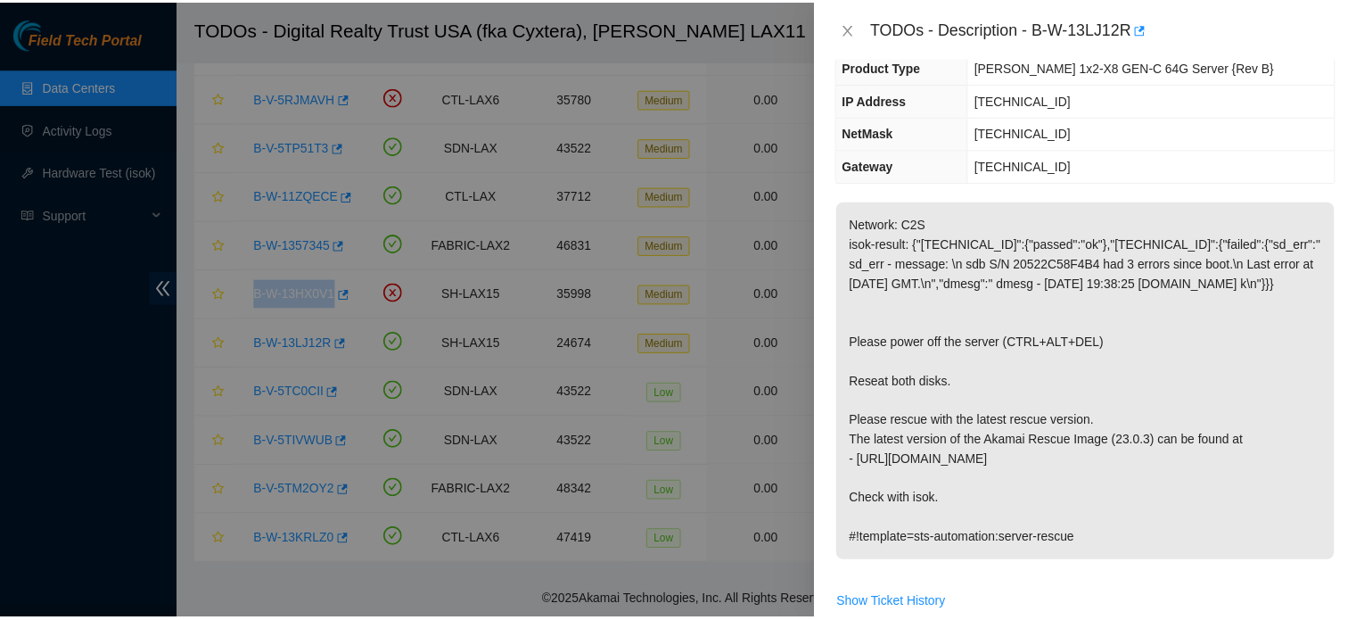
scroll to position [164, 0]
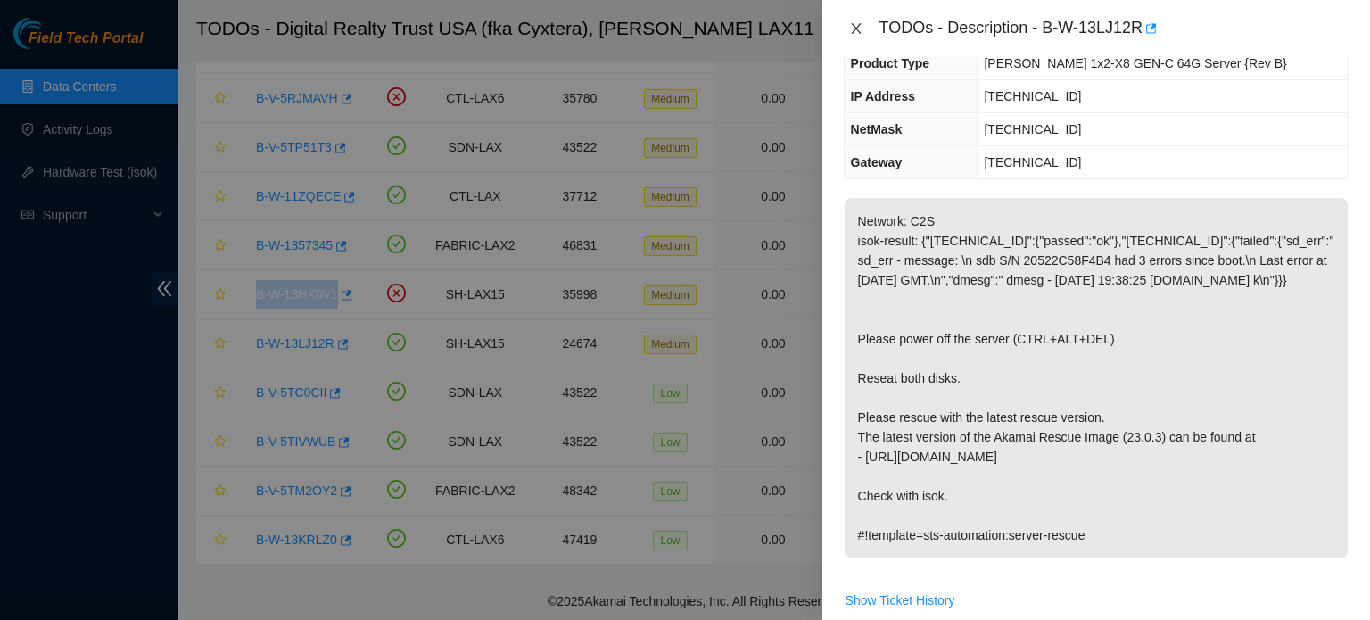
click at [857, 32] on icon "close" at bounding box center [856, 28] width 14 height 14
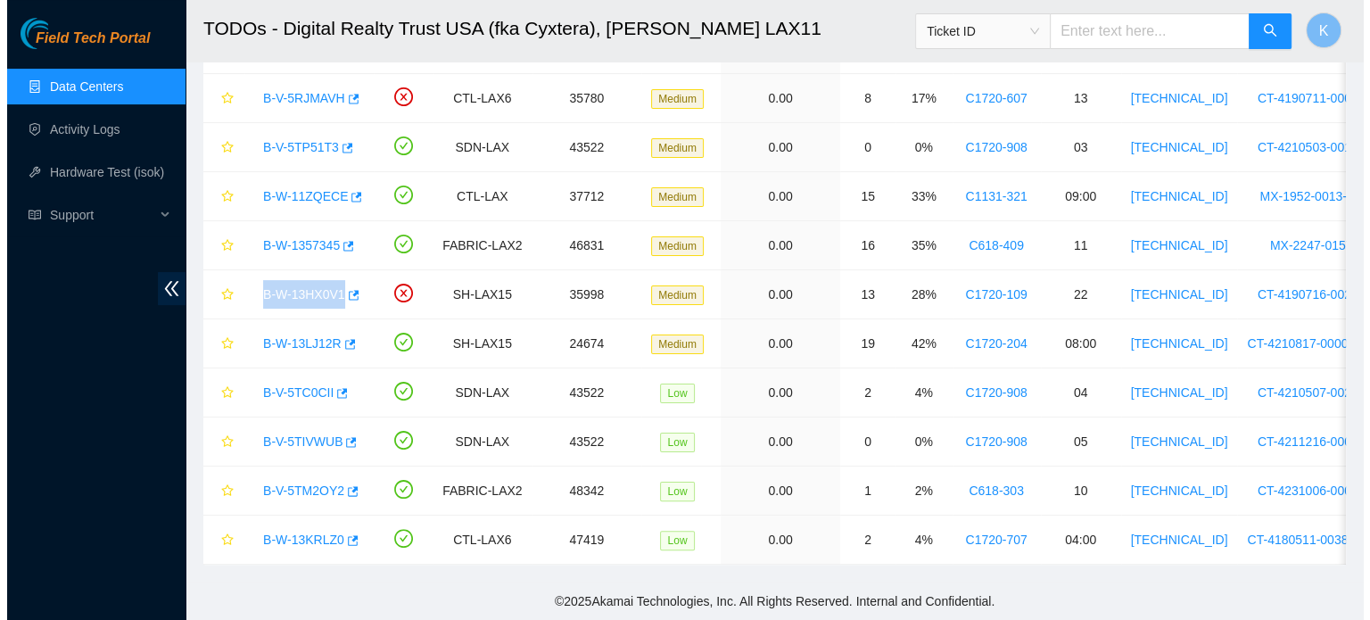
scroll to position [222, 0]
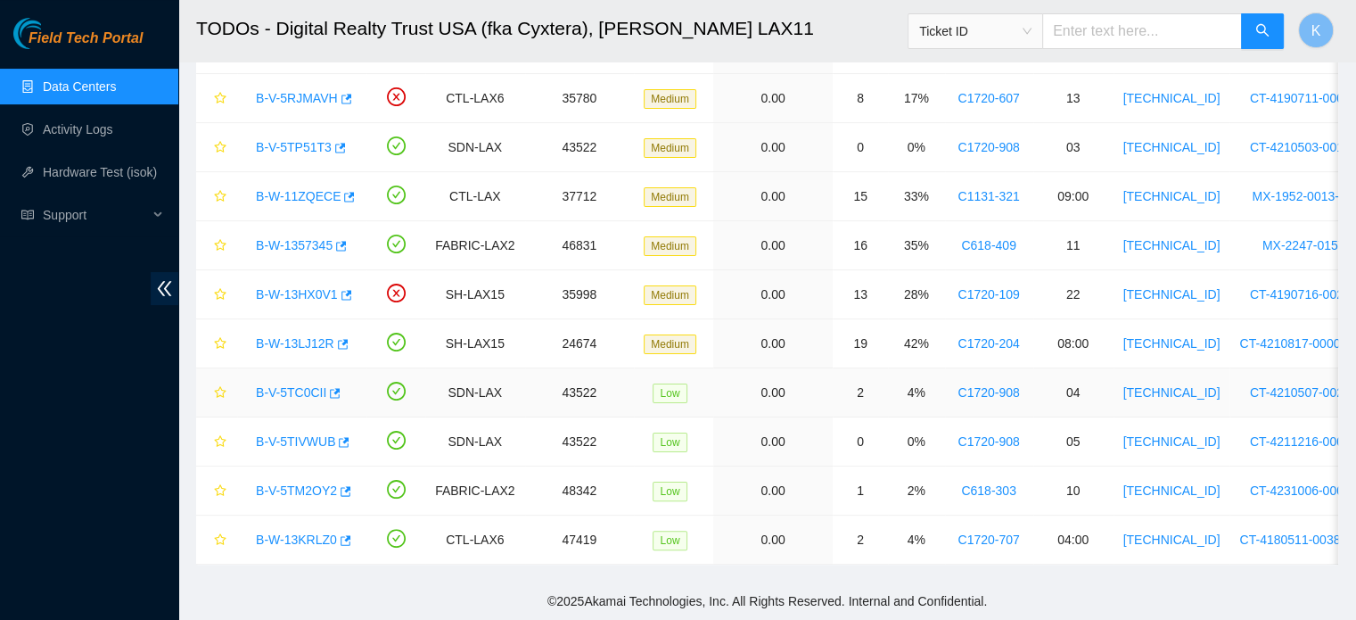
click at [310, 368] on td "B-V-5TC0CII" at bounding box center [301, 392] width 129 height 49
click at [303, 385] on link "B-V-5TC0CII" at bounding box center [291, 392] width 70 height 14
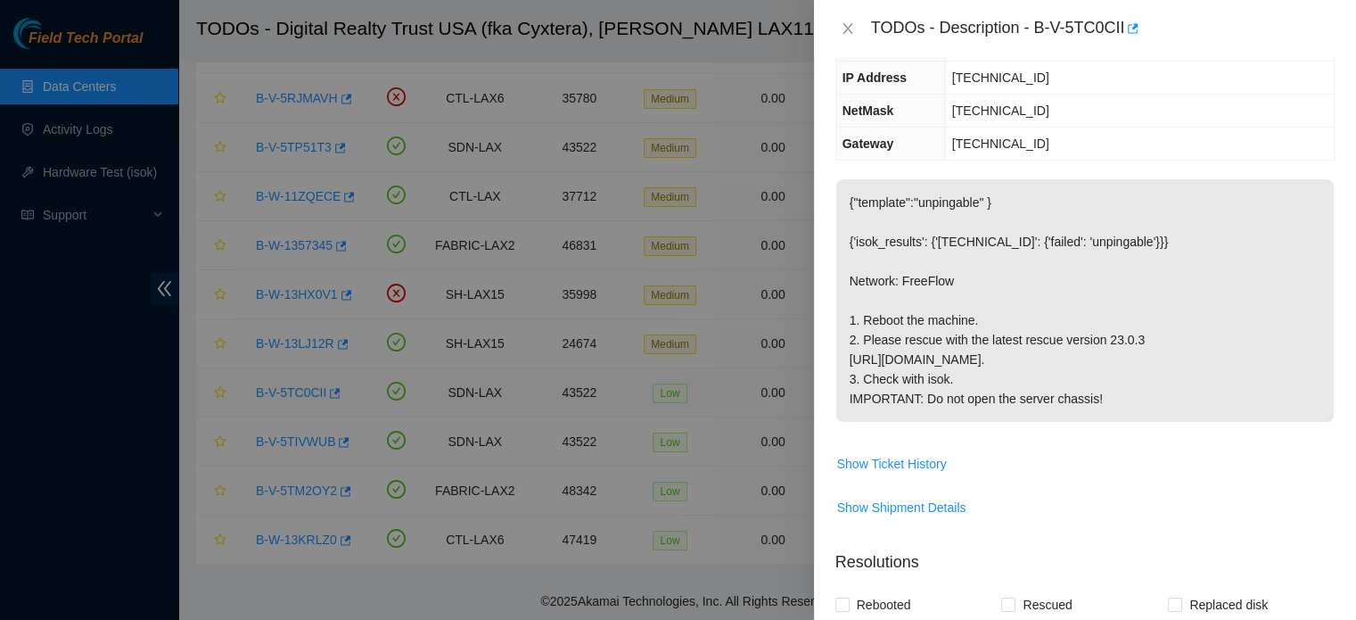
scroll to position [164, 0]
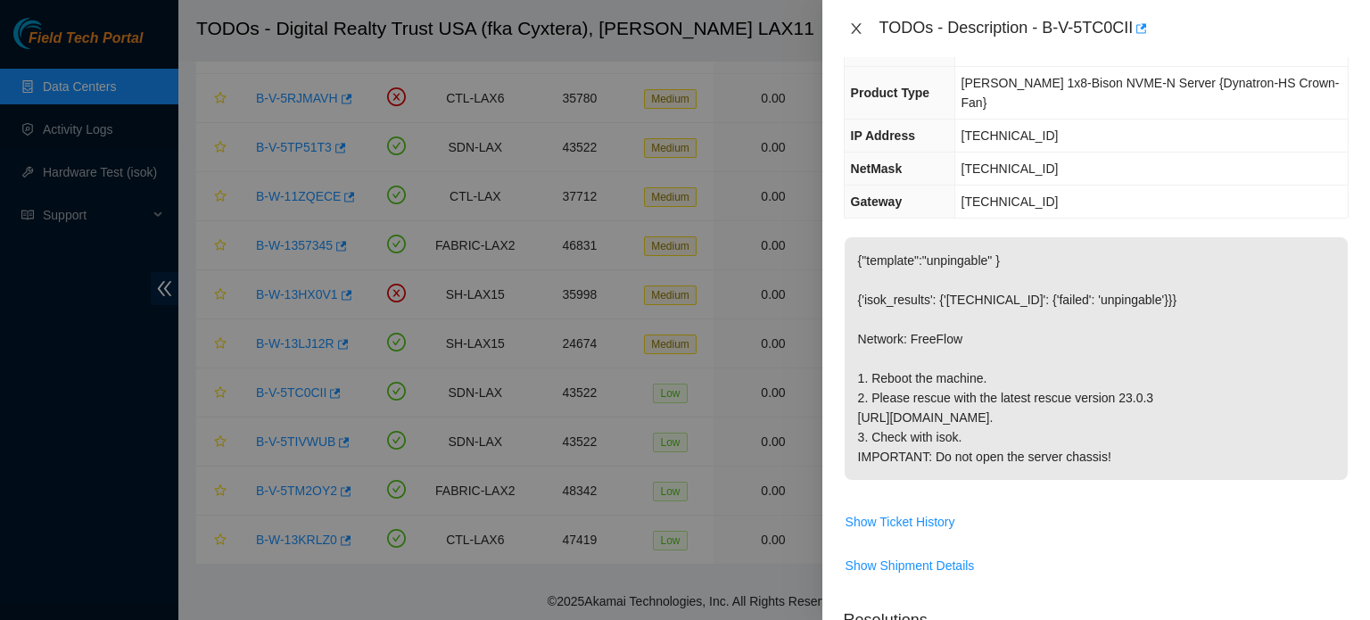
click at [854, 28] on icon "close" at bounding box center [856, 28] width 10 height 11
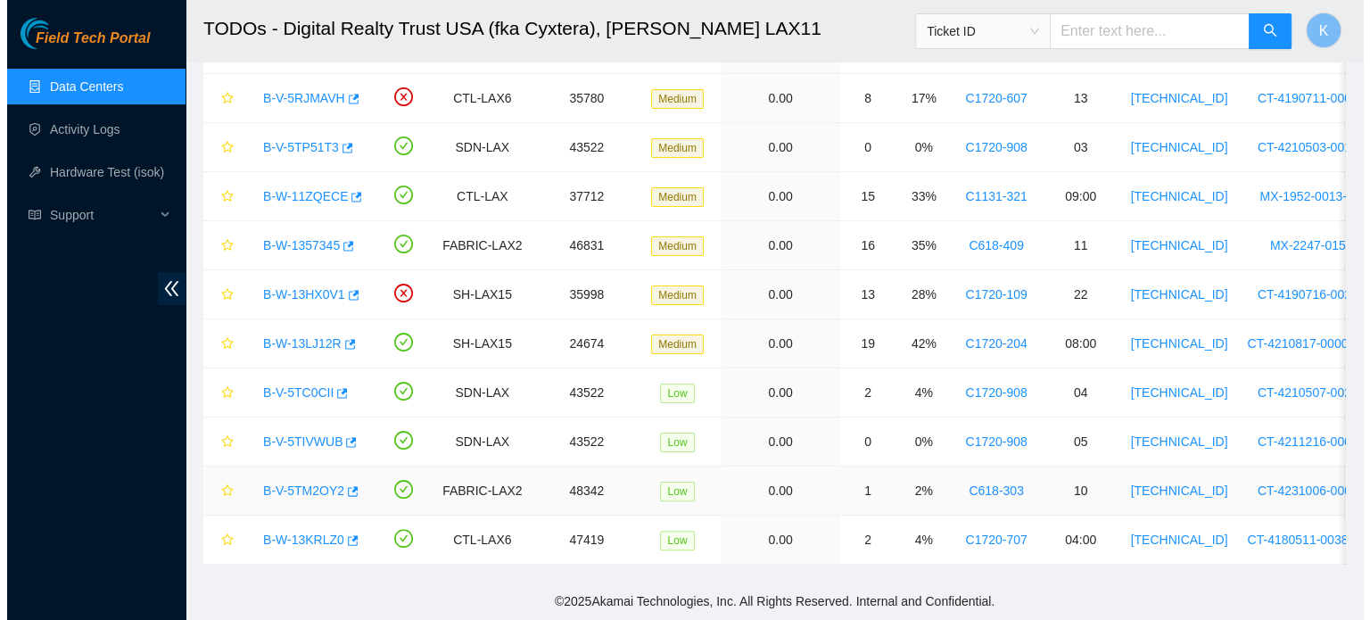
scroll to position [222, 0]
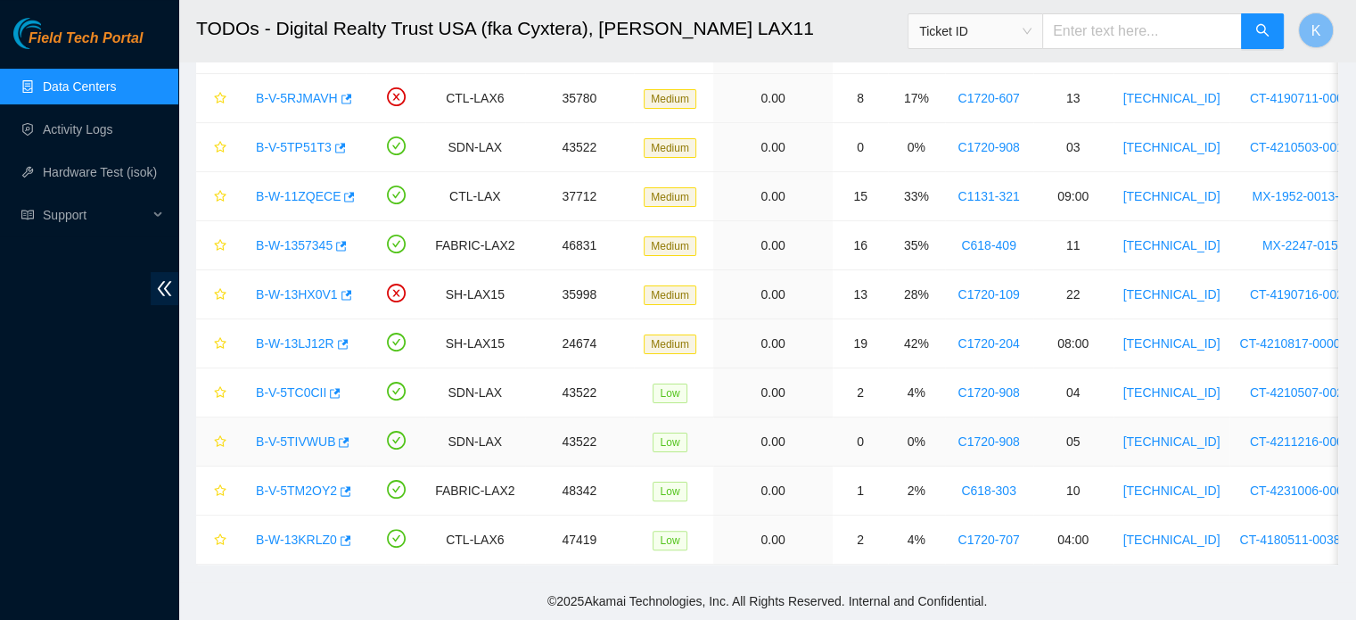
click at [301, 434] on link "B-V-5TIVWUB" at bounding box center [295, 441] width 79 height 14
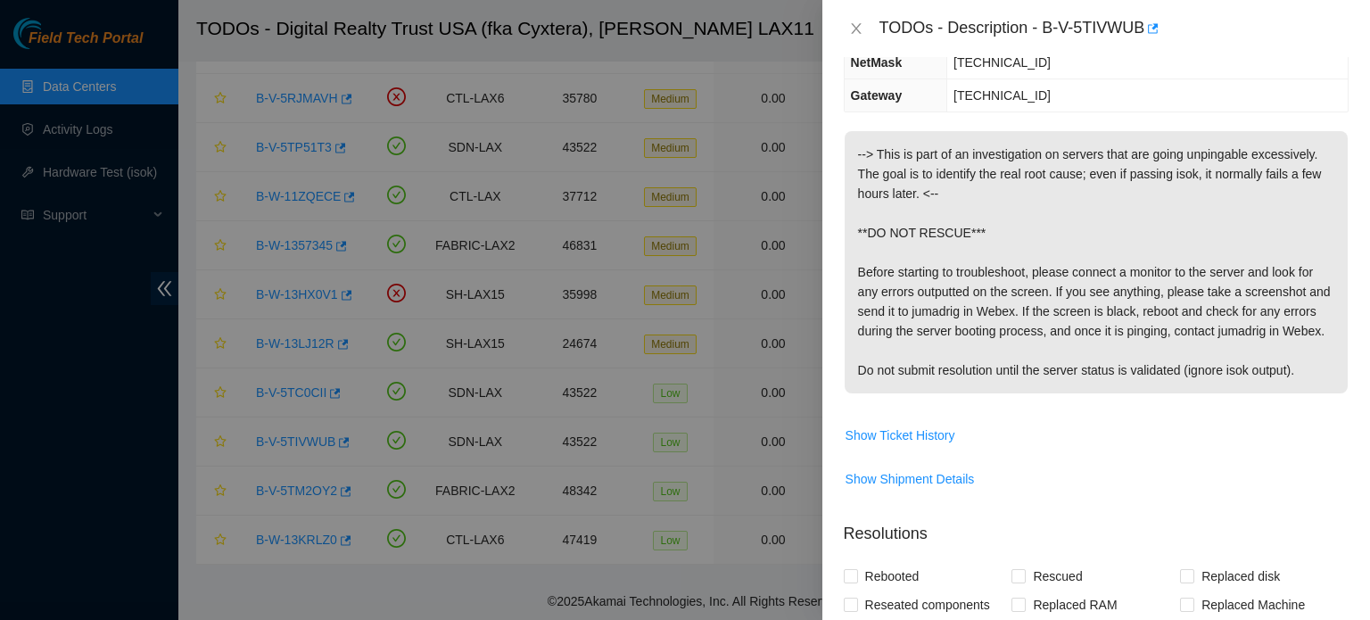
scroll to position [0, 0]
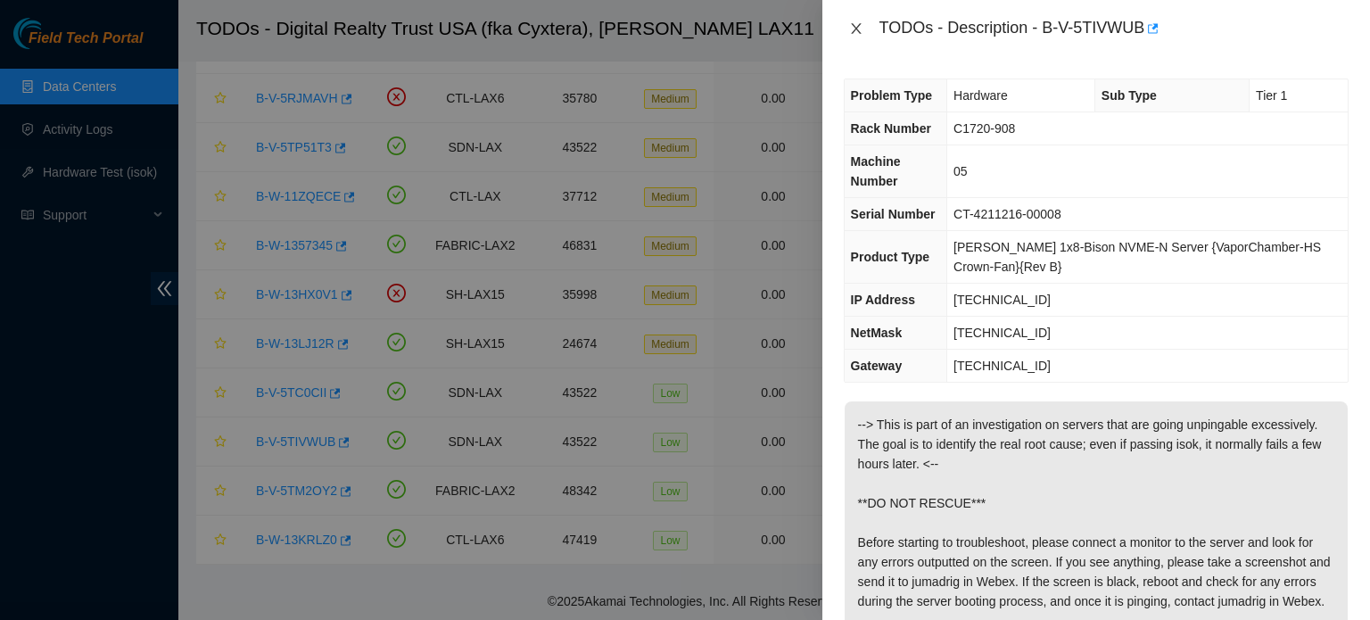
click at [856, 24] on icon "close" at bounding box center [856, 28] width 14 height 14
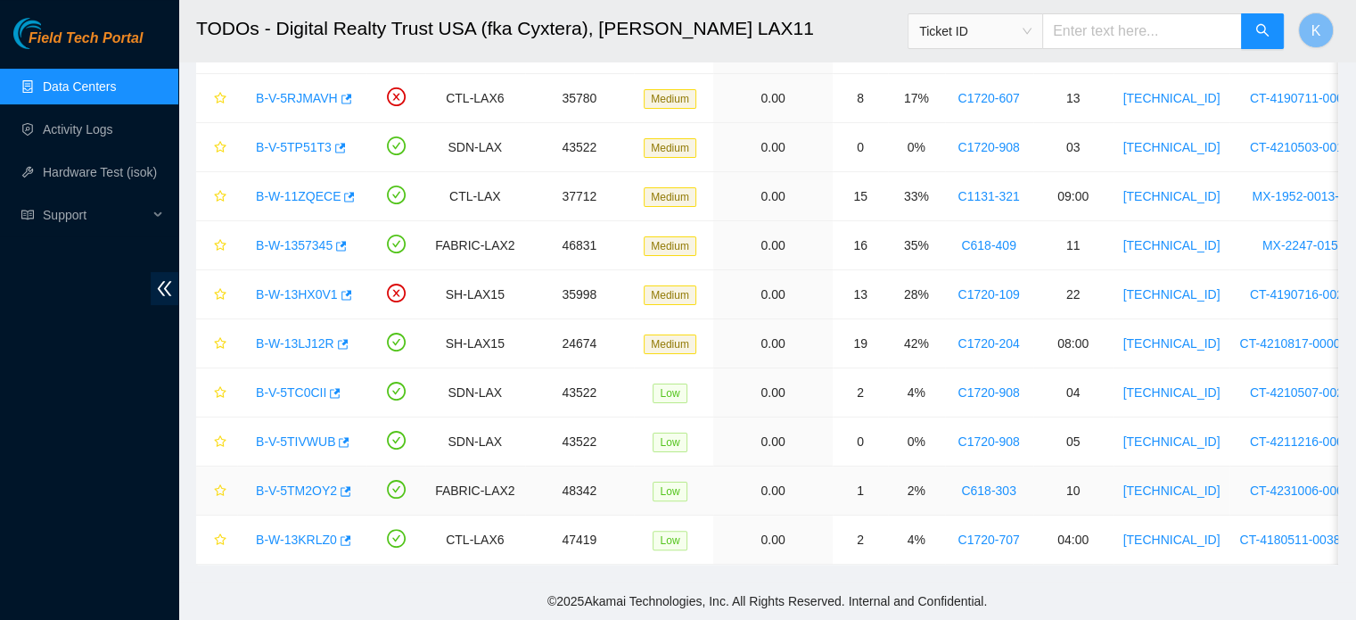
click at [297, 483] on link "B-V-5TM2OY2" at bounding box center [296, 490] width 81 height 14
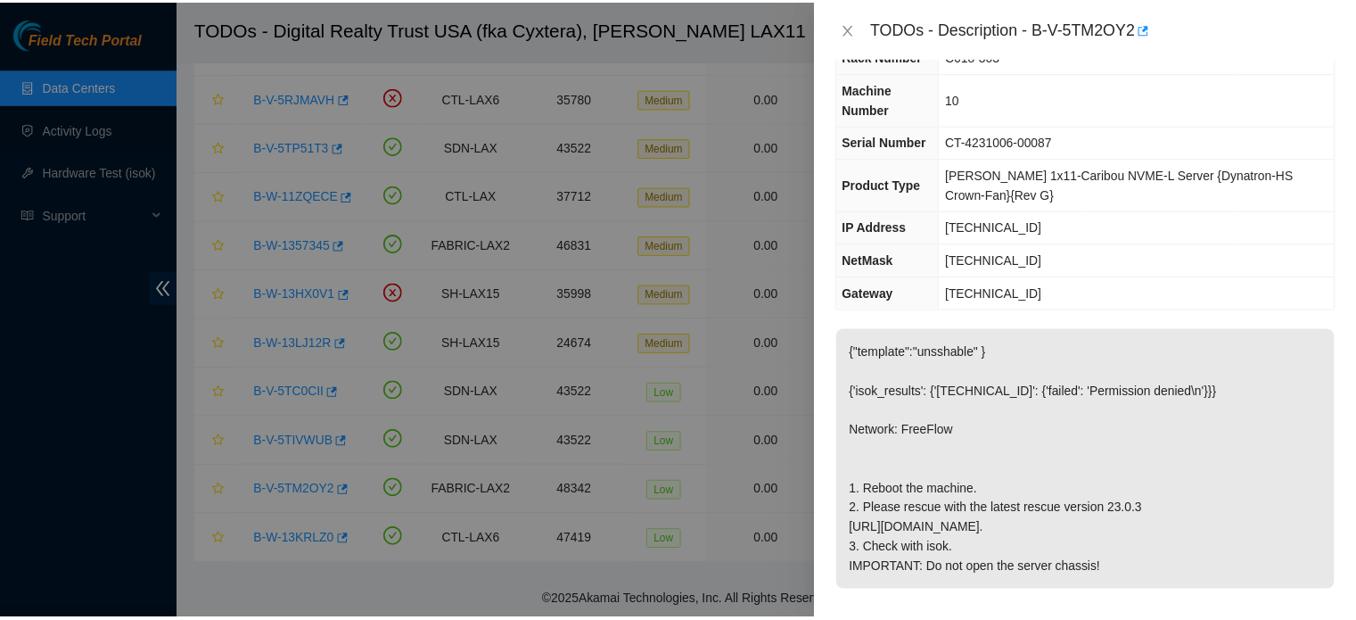
scroll to position [68, 0]
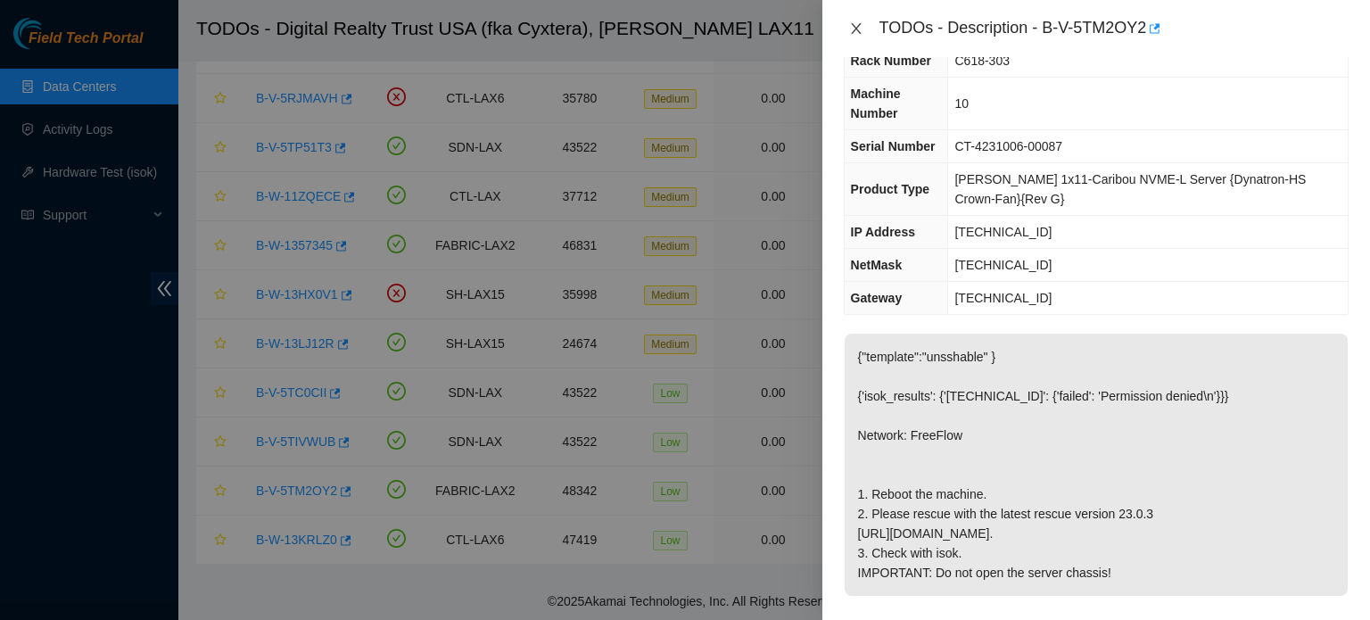
click at [856, 25] on icon "close" at bounding box center [856, 28] width 14 height 14
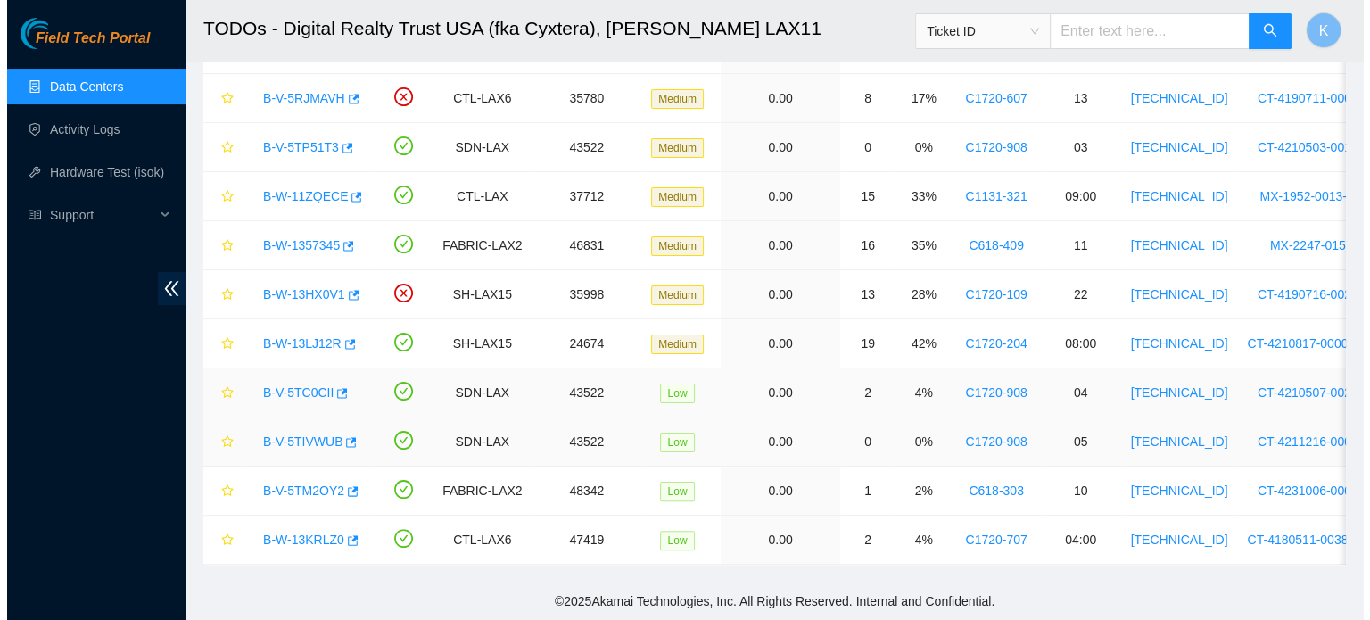
scroll to position [86, 0]
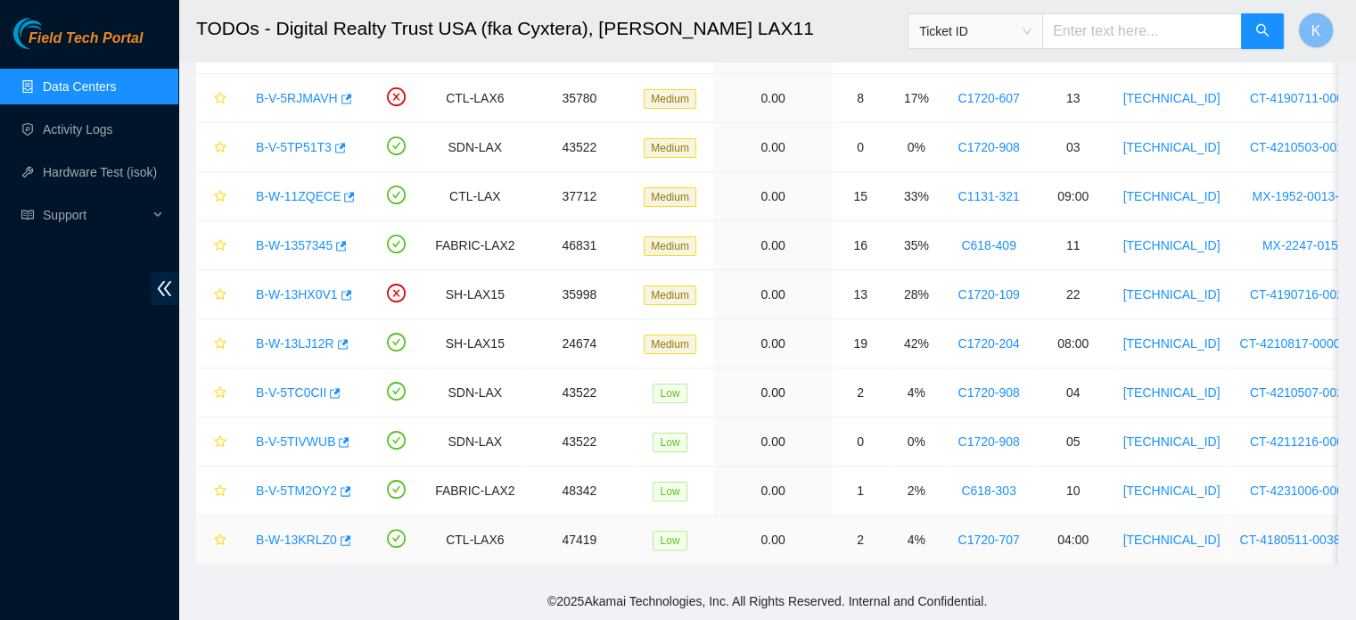
click at [294, 532] on link "B-W-13KRLZ0" at bounding box center [296, 539] width 81 height 14
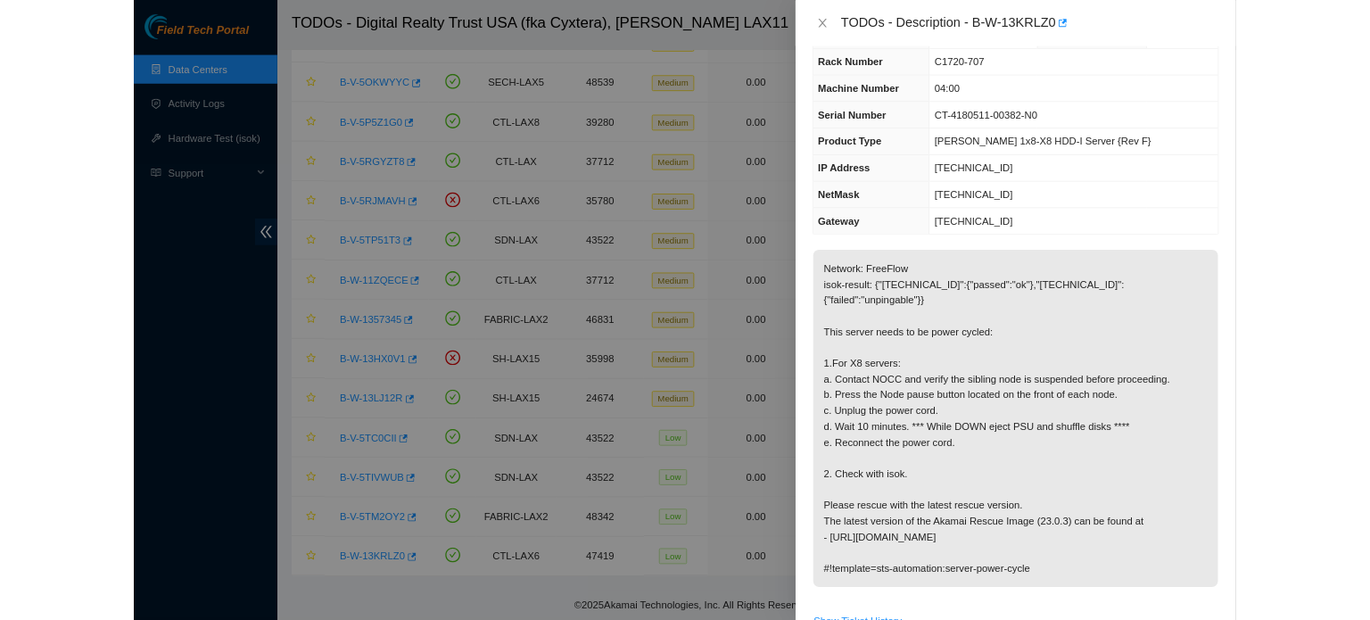
scroll to position [48, 0]
